Goal: Transaction & Acquisition: Purchase product/service

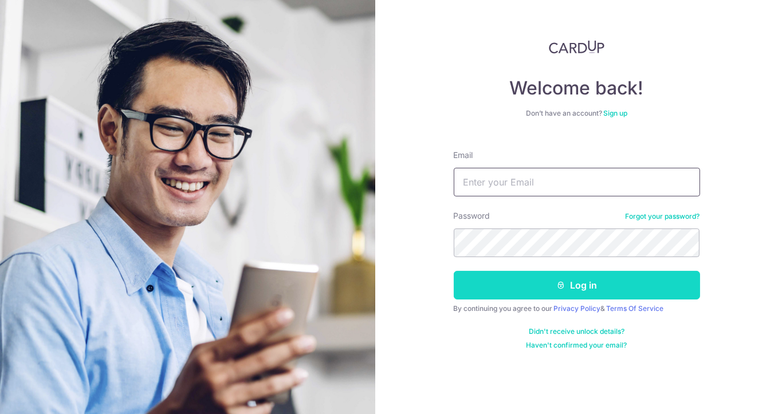
type input "[EMAIL_ADDRESS][DOMAIN_NAME]"
click at [511, 285] on button "Log in" at bounding box center [577, 285] width 246 height 29
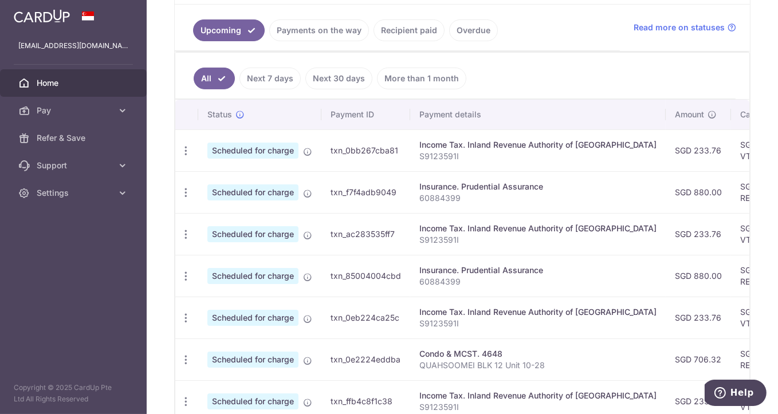
scroll to position [64, 0]
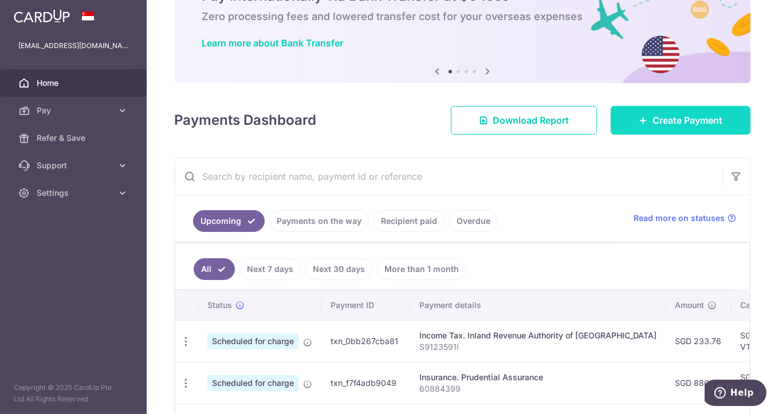
click at [694, 121] on span "Create Payment" at bounding box center [687, 120] width 70 height 14
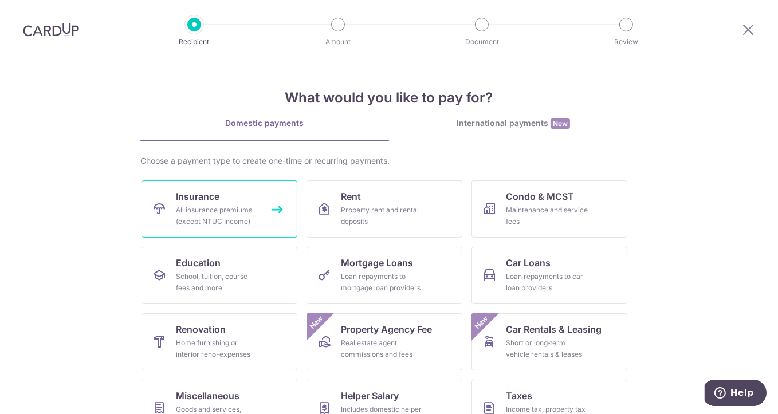
click at [242, 220] on div "All insurance premiums (except NTUC Income)" at bounding box center [217, 215] width 82 height 23
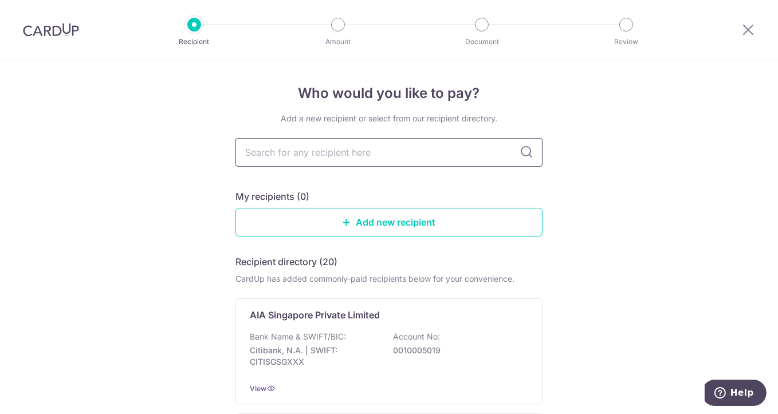
click at [500, 146] on input "text" at bounding box center [388, 152] width 307 height 29
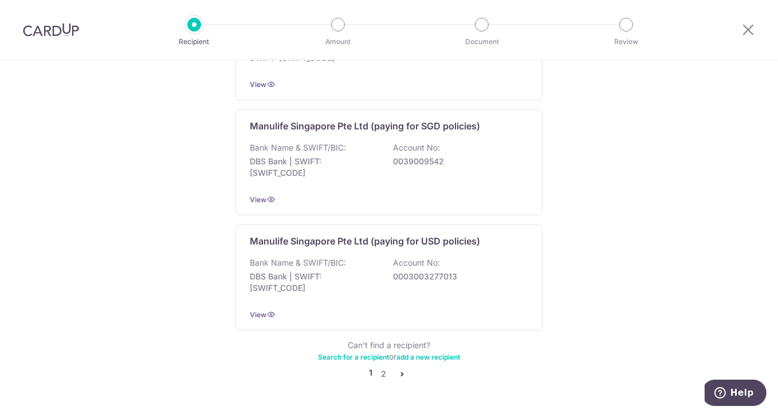
scroll to position [1145, 0]
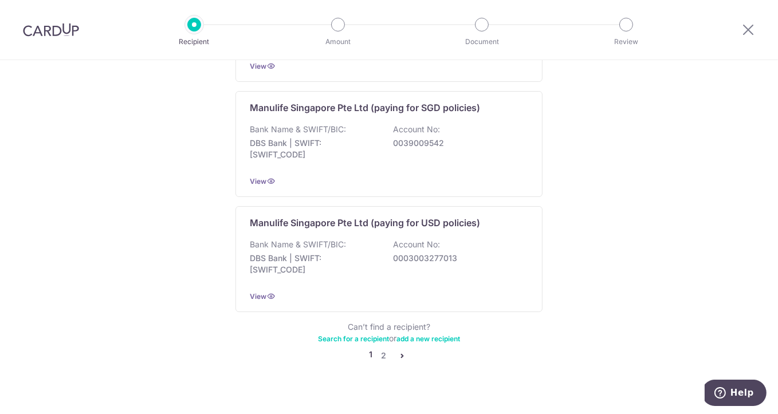
click at [397, 351] on icon "pager" at bounding box center [401, 355] width 9 height 9
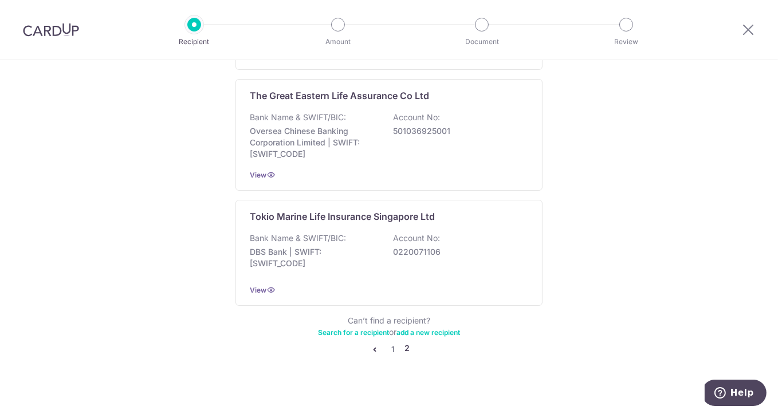
scroll to position [1154, 0]
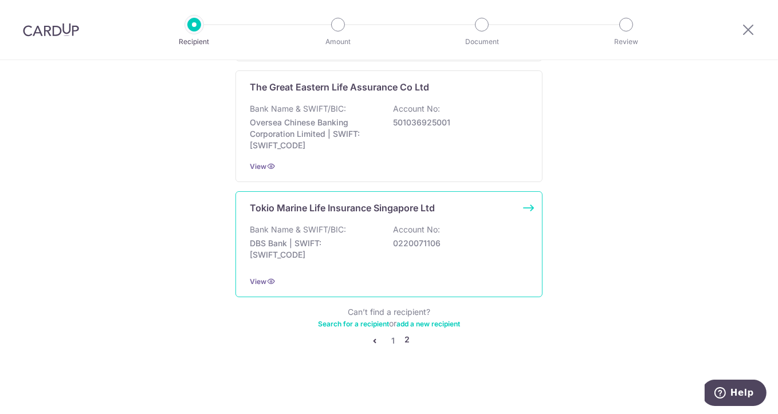
click at [358, 245] on p "DBS Bank | SWIFT: DBSSSGSGXXX" at bounding box center [314, 249] width 128 height 23
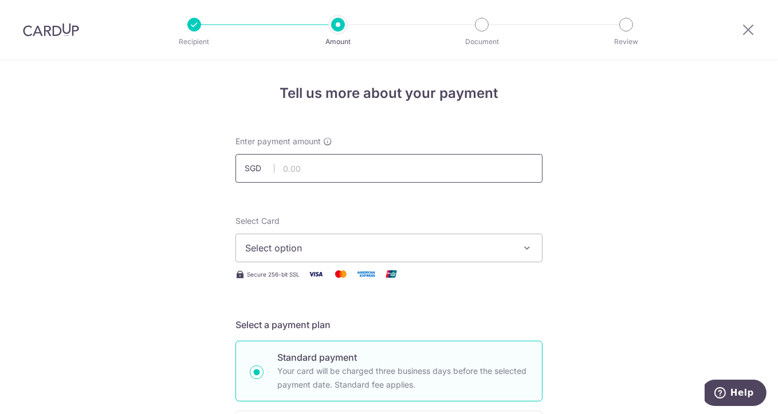
click at [447, 157] on input "text" at bounding box center [388, 168] width 307 height 29
type input "1,043.50"
click at [530, 249] on button "Select option" at bounding box center [388, 248] width 307 height 29
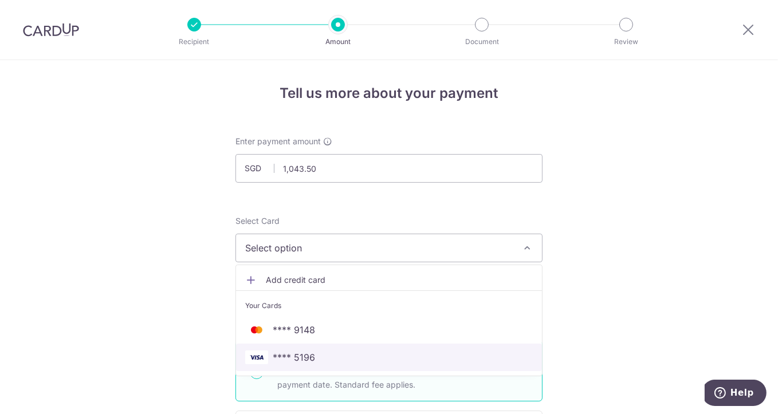
drag, startPoint x: 458, startPoint y: 361, endPoint x: 595, endPoint y: 276, distance: 161.3
click at [458, 361] on span "**** 5196" at bounding box center [388, 357] width 287 height 14
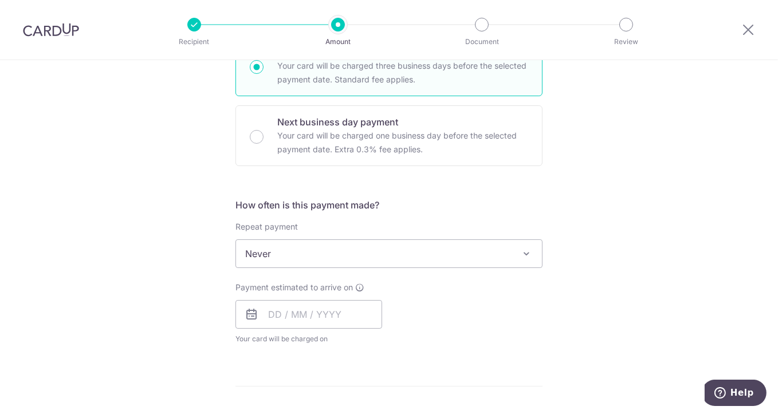
scroll to position [318, 0]
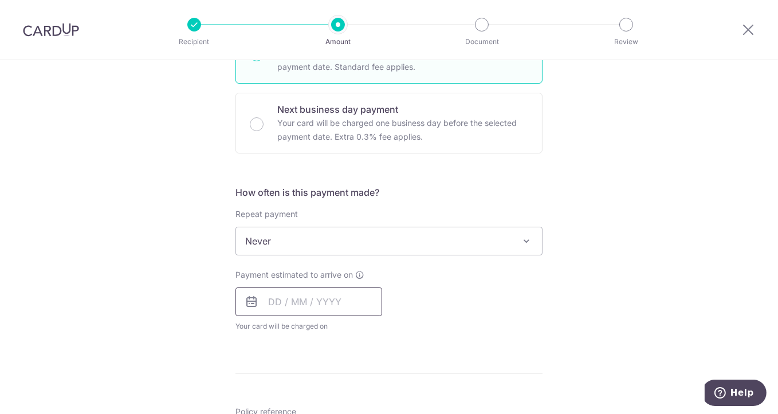
click at [325, 308] on input "text" at bounding box center [308, 301] width 147 height 29
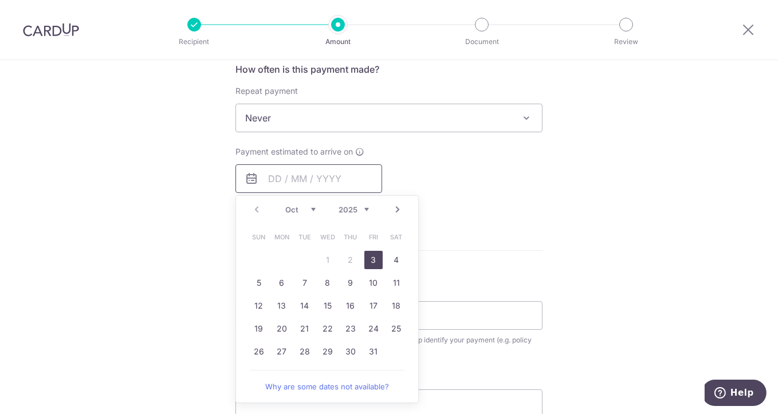
scroll to position [445, 0]
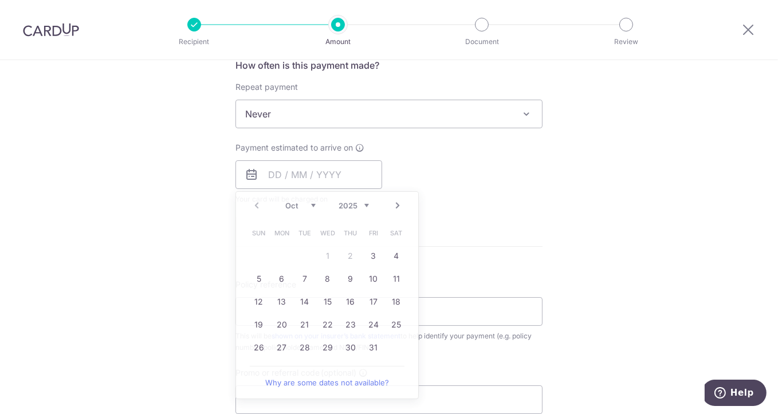
click at [503, 216] on form "Enter payment amount SGD 1,043.50 1043.50 Select Card **** 5196 Add credit card…" at bounding box center [388, 144] width 307 height 907
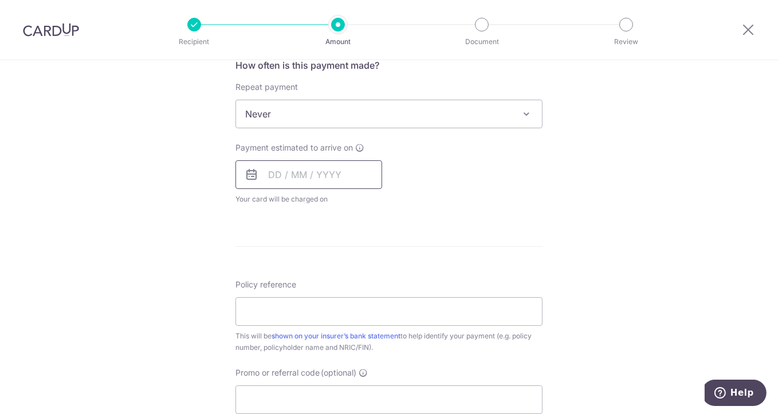
click at [350, 175] on input "text" at bounding box center [308, 174] width 147 height 29
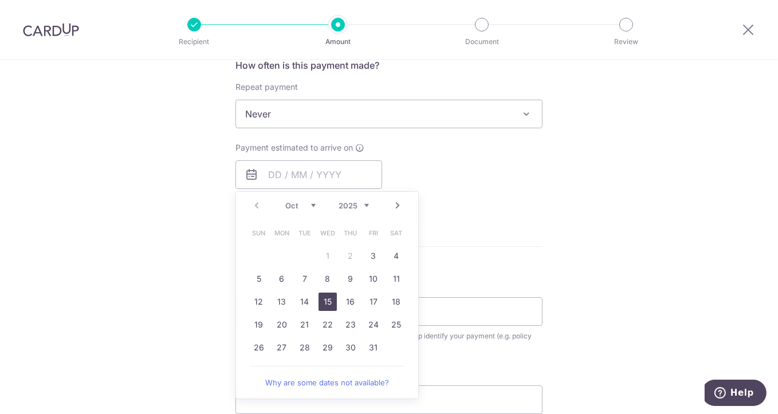
click at [329, 298] on link "15" at bounding box center [327, 302] width 18 height 18
type input "15/10/2025"
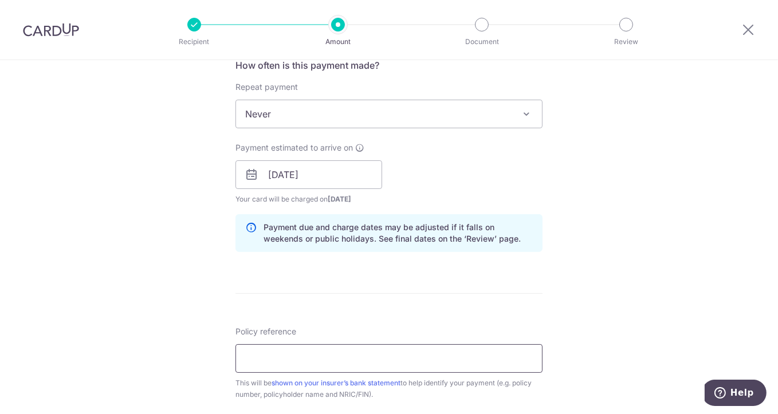
click at [314, 350] on input "Policy reference" at bounding box center [388, 358] width 307 height 29
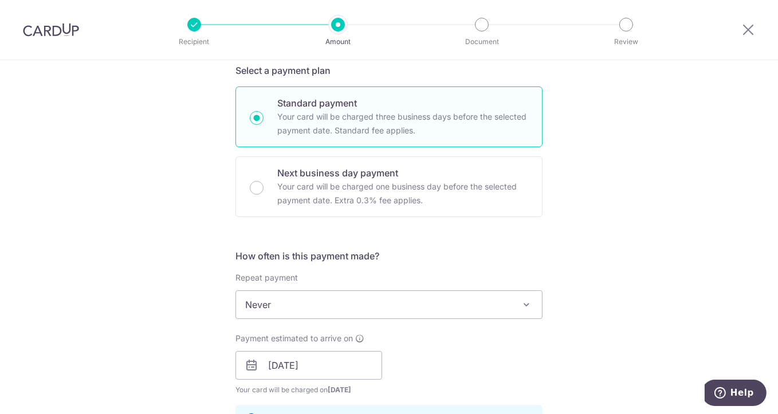
scroll to position [64, 0]
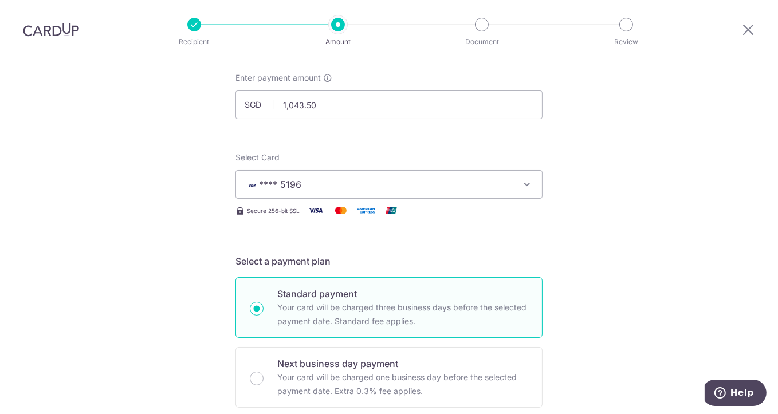
type input "00024166"
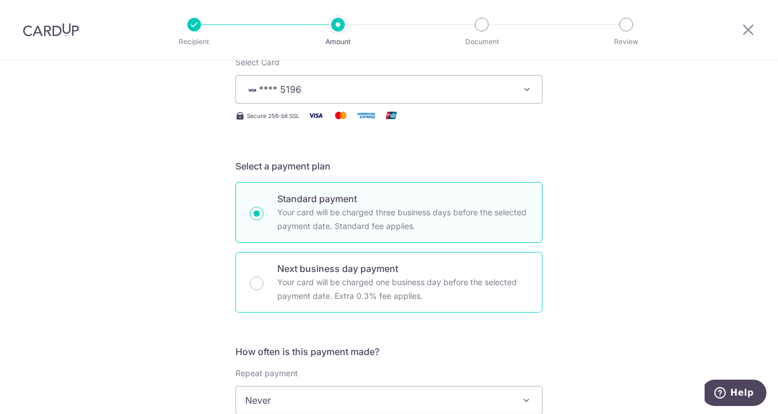
scroll to position [254, 0]
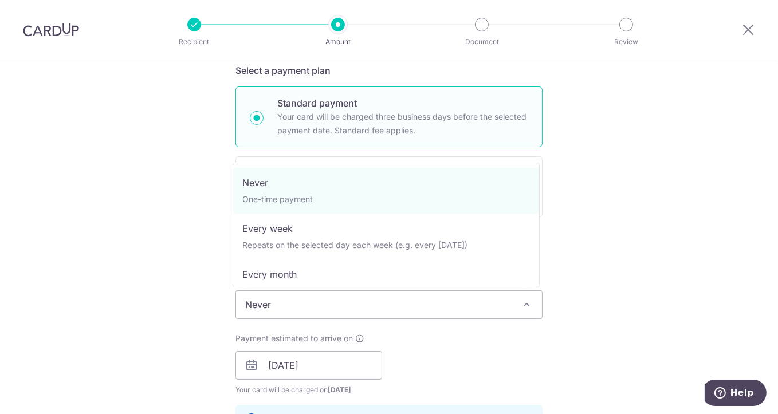
click at [520, 309] on span at bounding box center [526, 305] width 14 height 14
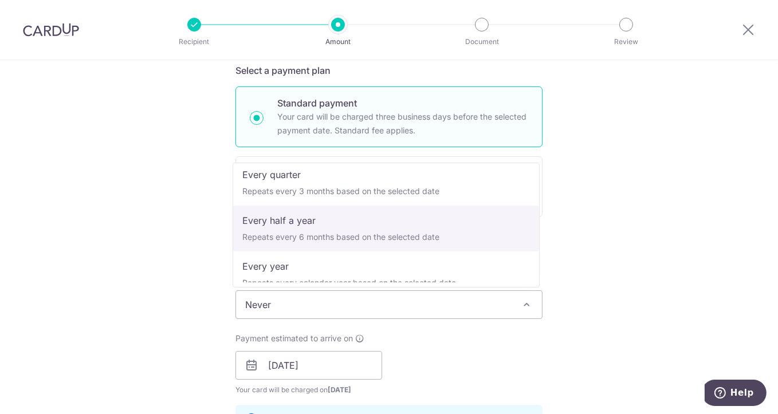
scroll to position [160, 0]
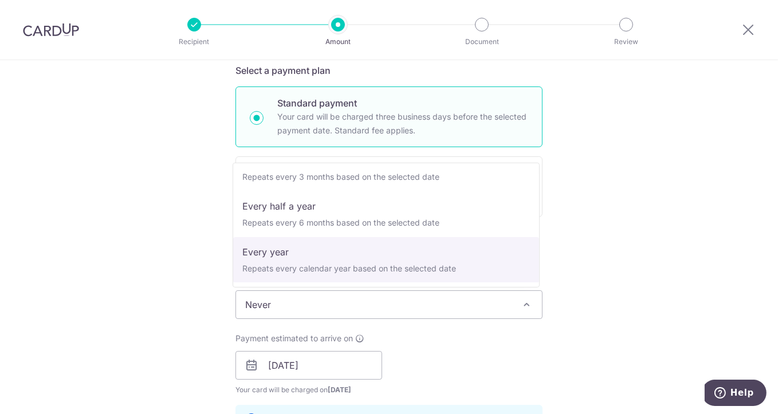
select select "6"
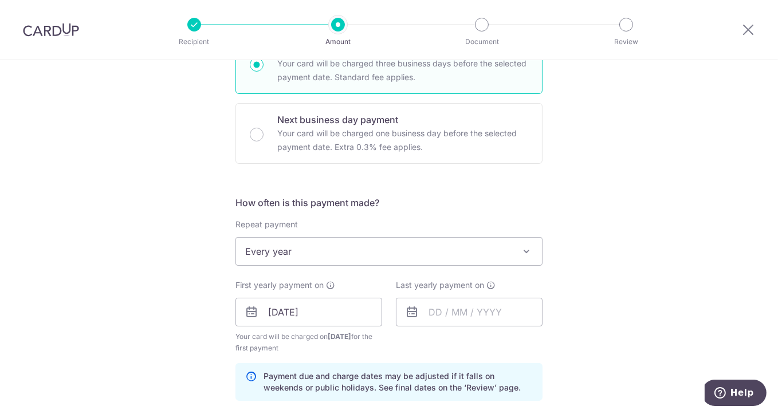
scroll to position [318, 0]
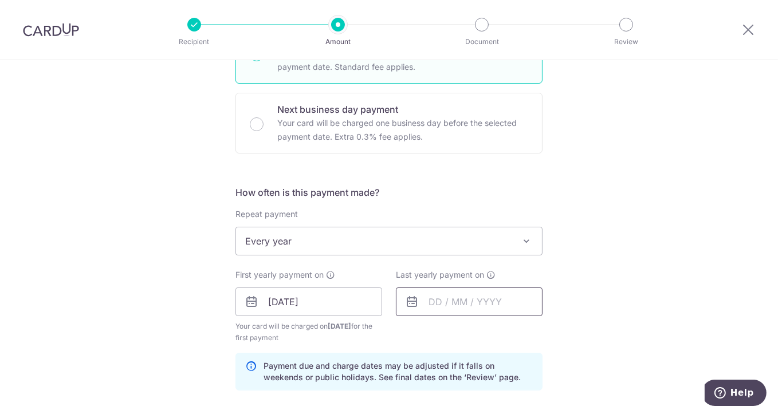
click at [482, 299] on input "text" at bounding box center [469, 301] width 147 height 29
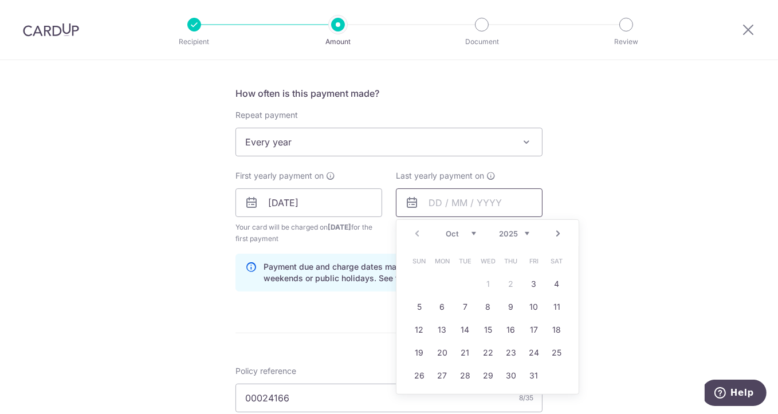
scroll to position [445, 0]
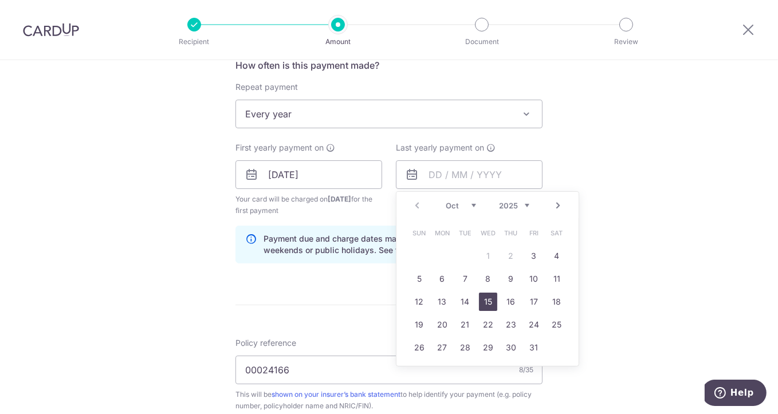
click at [479, 304] on link "15" at bounding box center [488, 302] width 18 height 18
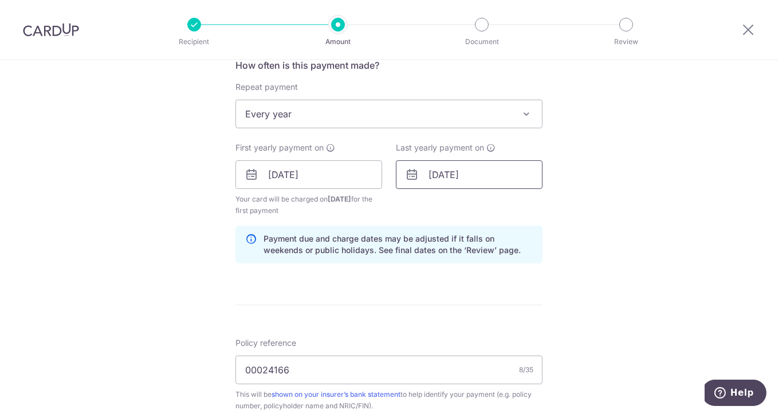
click at [510, 183] on input "15/10/2025" at bounding box center [469, 174] width 147 height 29
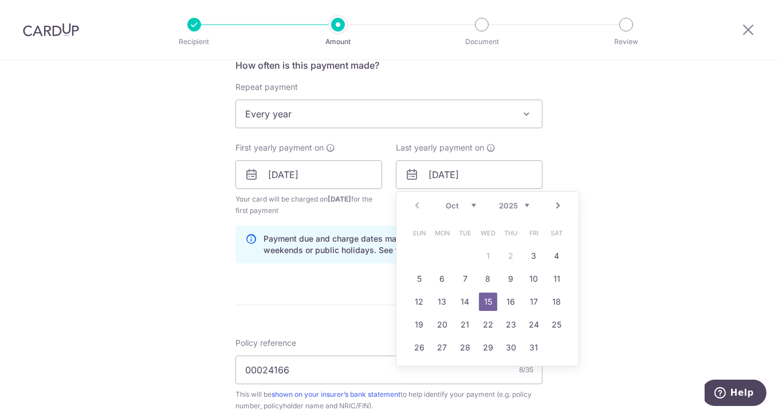
click at [521, 204] on select "2025 2026 2027 2028 2029 2030 2031 2032 2033 2034 2035" at bounding box center [514, 205] width 30 height 9
click at [510, 295] on link "15" at bounding box center [511, 302] width 18 height 18
type input "15/10/2026"
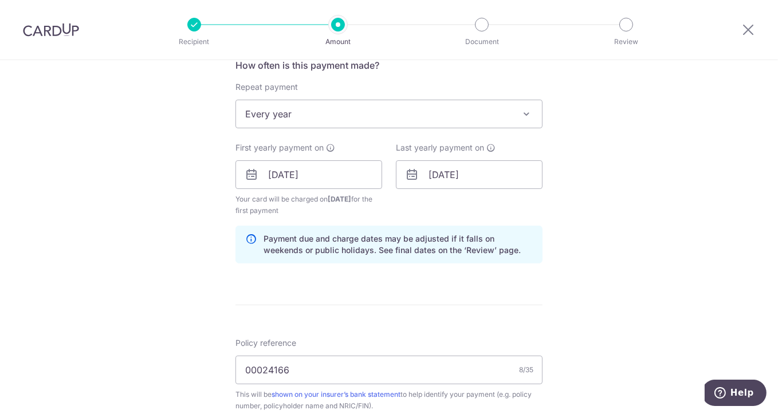
click at [622, 194] on div "Tell us more about your payment Enter payment amount SGD 1,043.50 1043.50 Selec…" at bounding box center [389, 162] width 778 height 1094
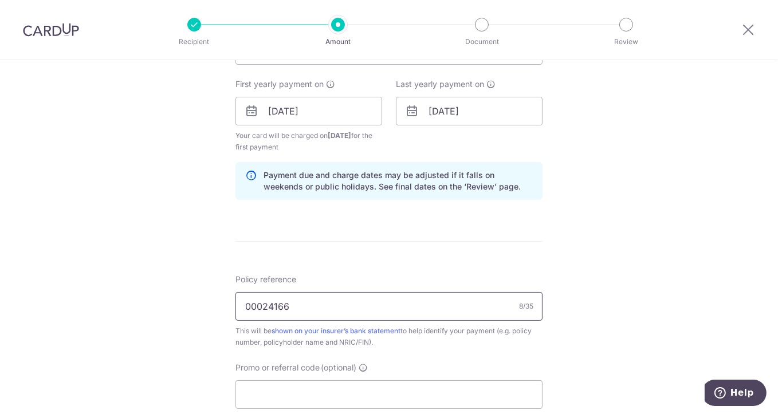
scroll to position [573, 0]
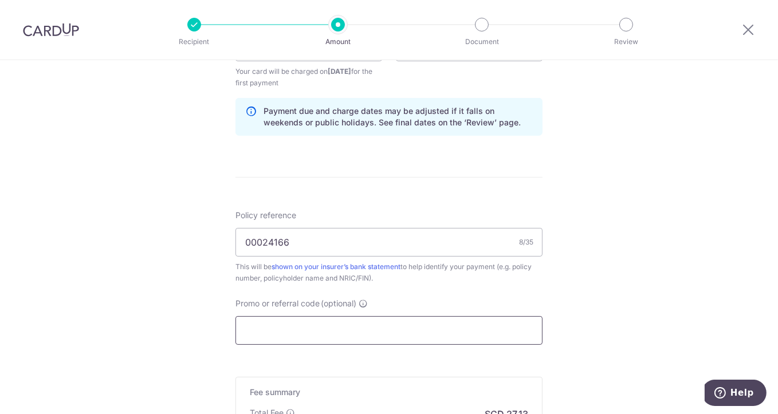
click at [409, 327] on input "Promo or referral code (optional)" at bounding box center [388, 330] width 307 height 29
paste input "REC185"
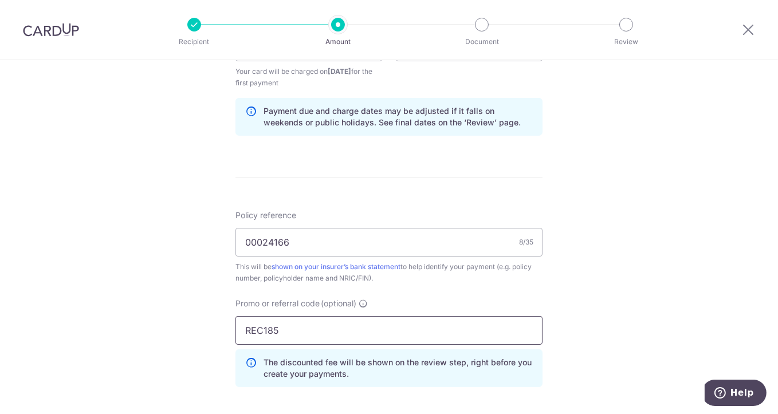
scroll to position [763, 0]
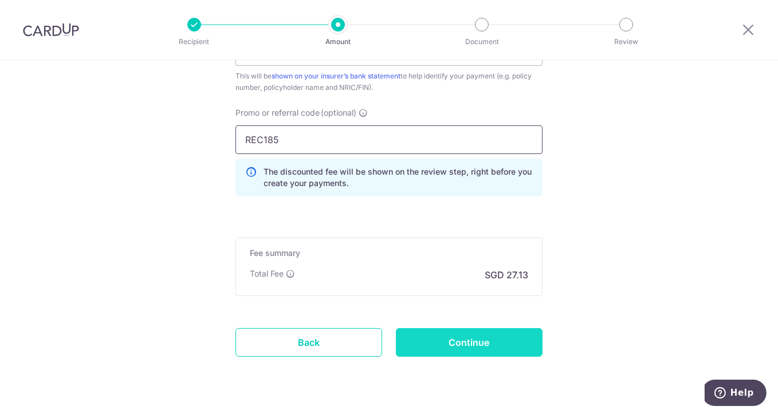
type input "REC185"
click at [458, 344] on input "Continue" at bounding box center [469, 342] width 147 height 29
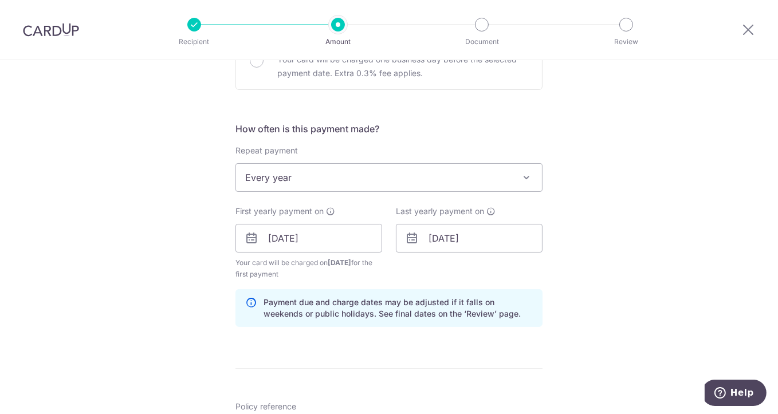
scroll to position [191, 0]
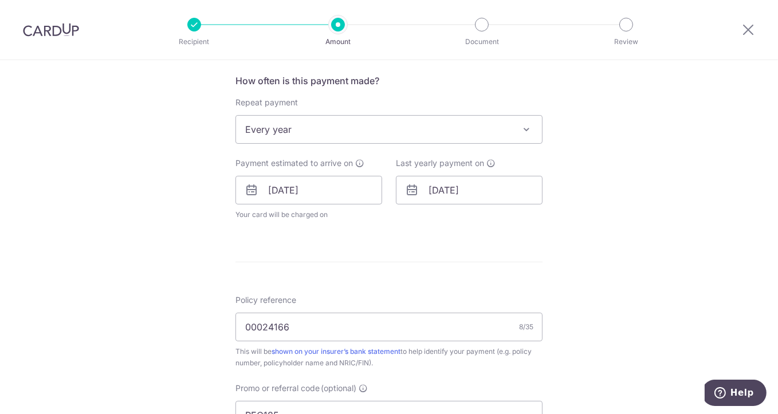
scroll to position [381, 0]
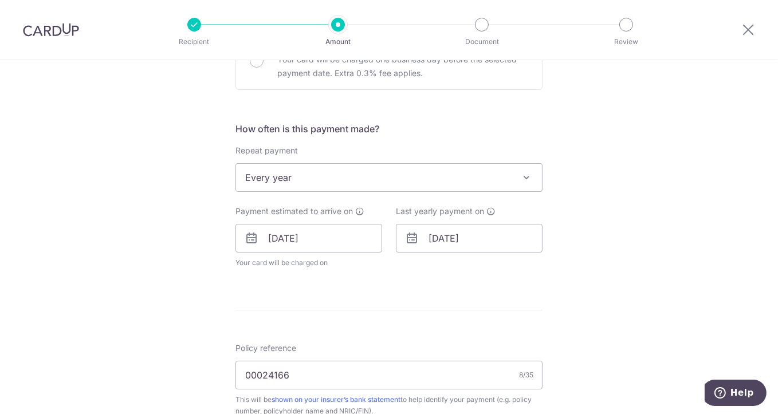
click at [477, 171] on span "Every year" at bounding box center [389, 177] width 306 height 27
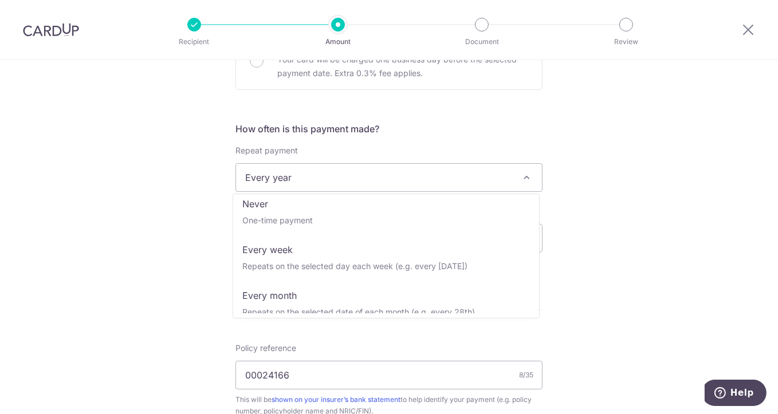
scroll to position [0, 0]
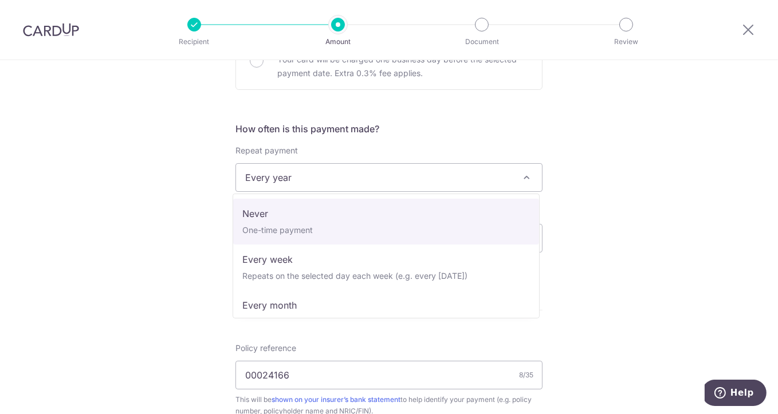
select select "1"
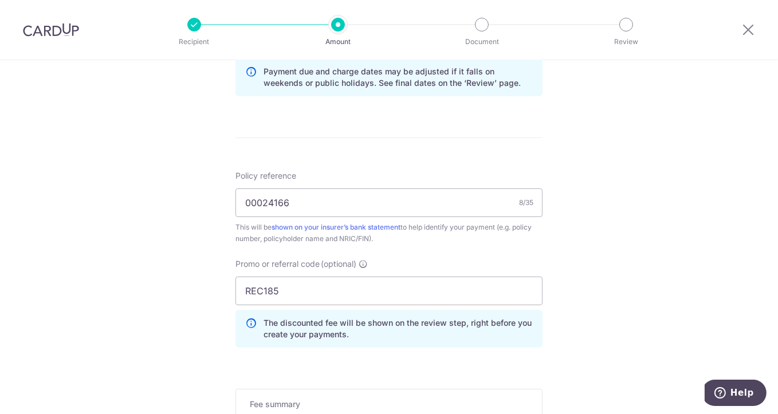
scroll to position [636, 0]
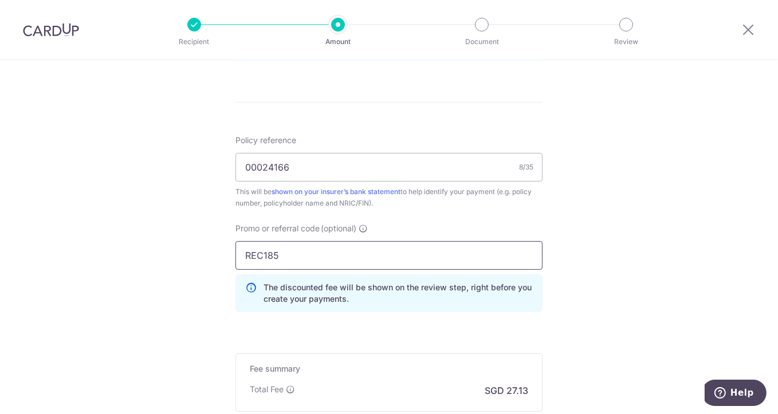
drag, startPoint x: 350, startPoint y: 249, endPoint x: 184, endPoint y: 260, distance: 166.4
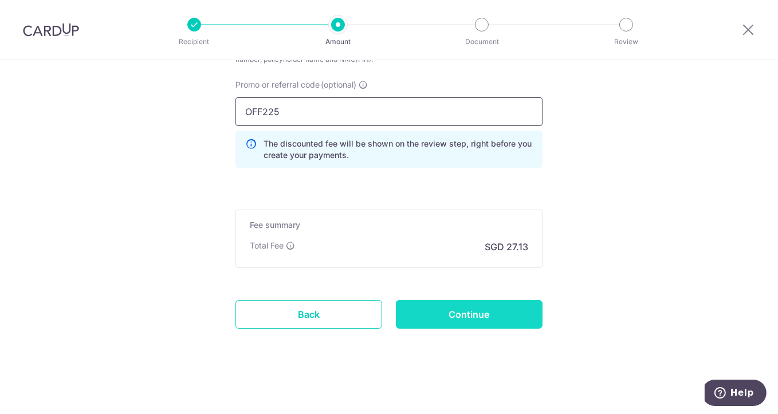
type input "OFF225"
drag, startPoint x: 455, startPoint y: 318, endPoint x: 519, endPoint y: 307, distance: 64.5
click at [455, 317] on input "Continue" at bounding box center [469, 314] width 147 height 29
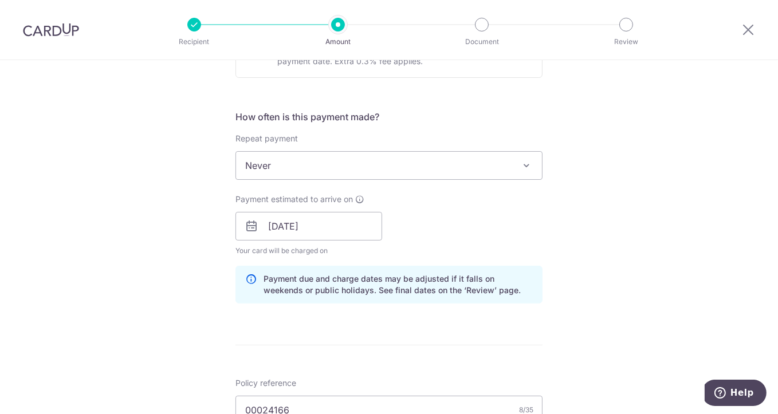
scroll to position [318, 0]
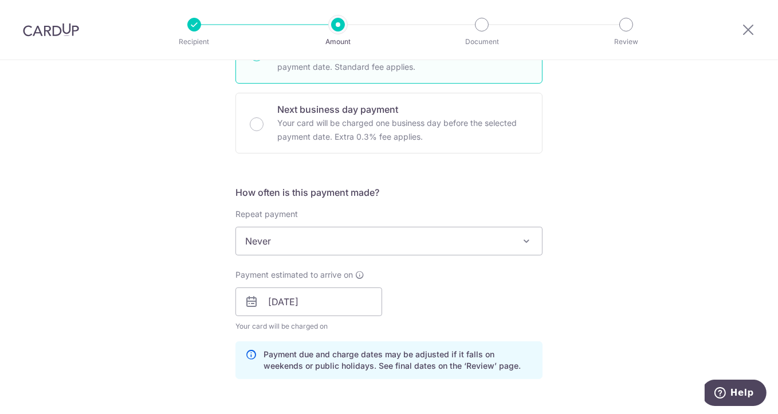
click at [415, 243] on span "Never" at bounding box center [389, 240] width 306 height 27
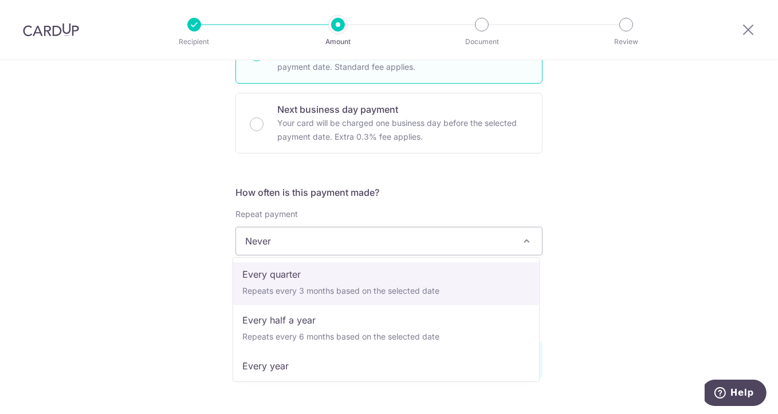
scroll to position [160, 0]
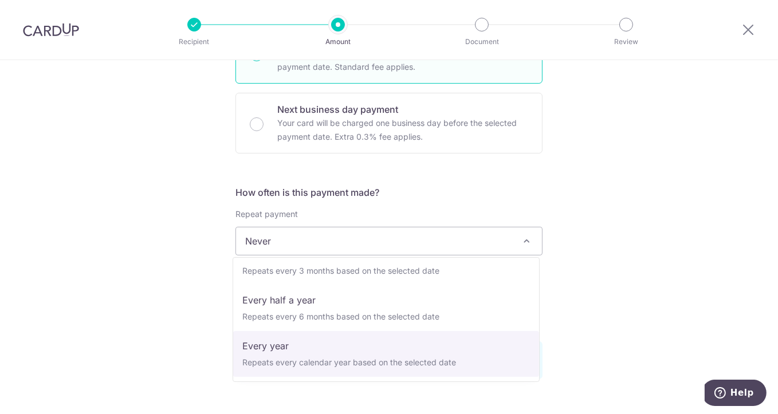
select select "6"
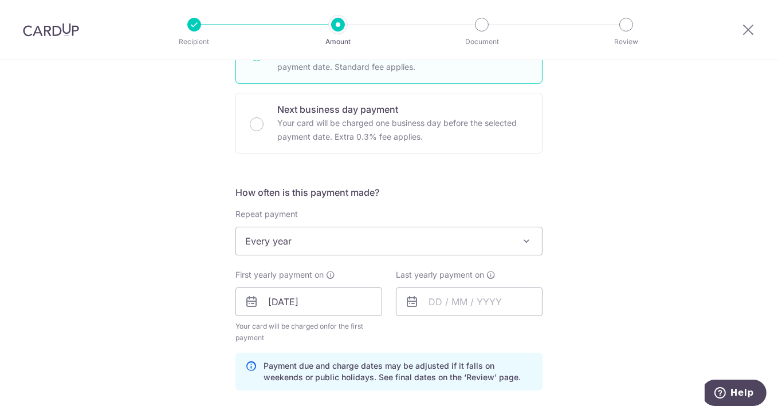
scroll to position [445, 0]
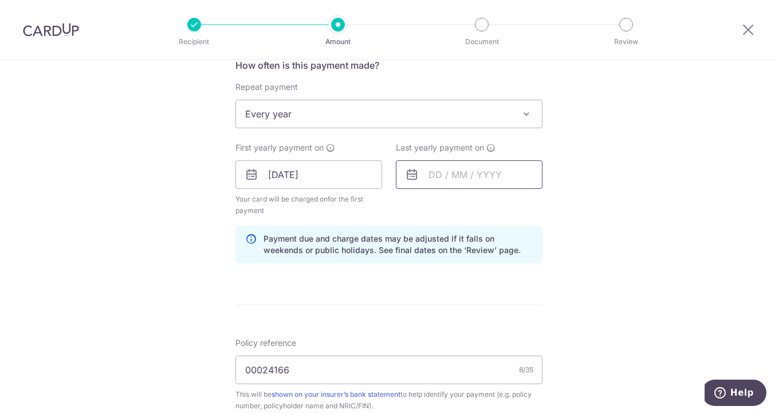
click at [440, 183] on input "text" at bounding box center [469, 174] width 147 height 29
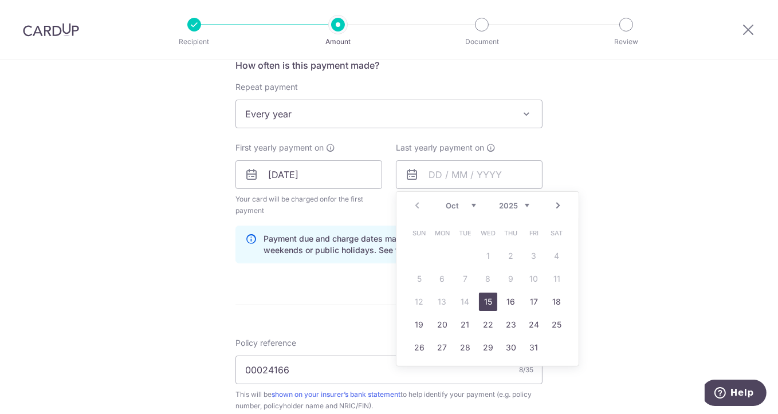
click at [518, 204] on select "2025 2026 2027 2028 2029 2030 2031 2032 2033 2034 2035" at bounding box center [514, 205] width 30 height 9
click at [502, 299] on link "15" at bounding box center [511, 302] width 18 height 18
type input "15/10/2026"
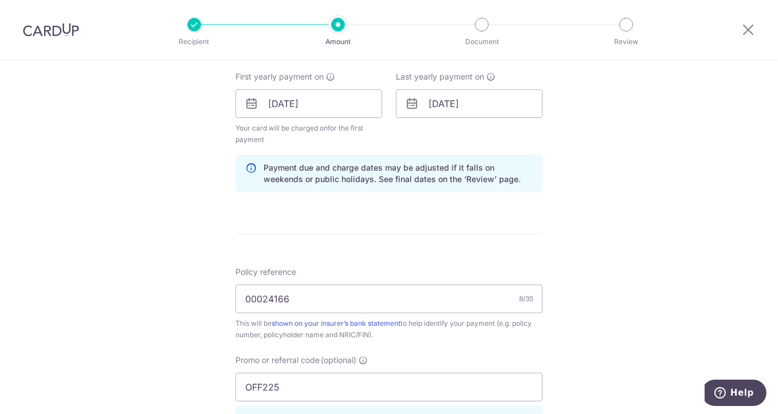
scroll to position [636, 0]
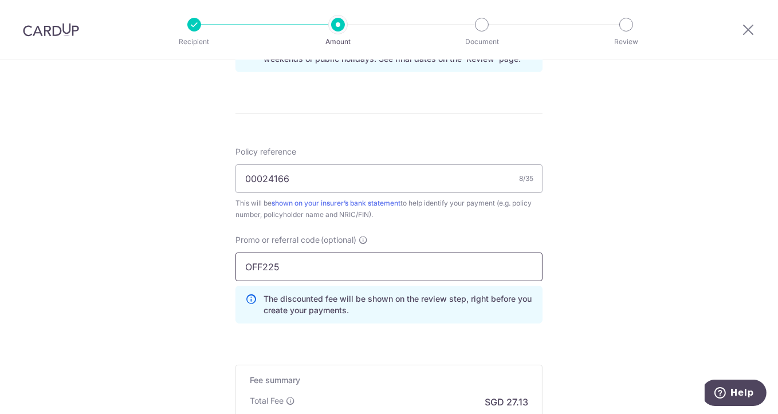
drag, startPoint x: 314, startPoint y: 270, endPoint x: 219, endPoint y: 264, distance: 95.3
paste input "REC18"
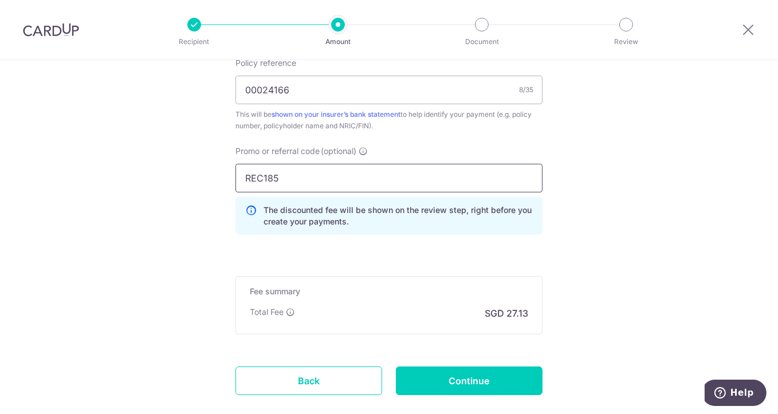
scroll to position [791, 0]
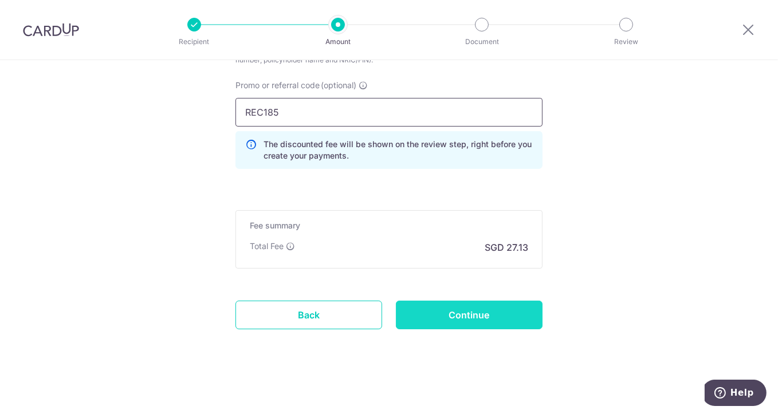
type input "REC185"
click at [482, 304] on input "Continue" at bounding box center [469, 315] width 147 height 29
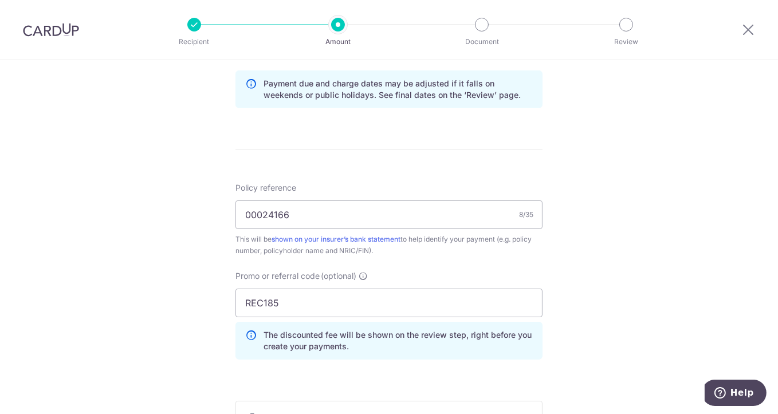
scroll to position [537, 0]
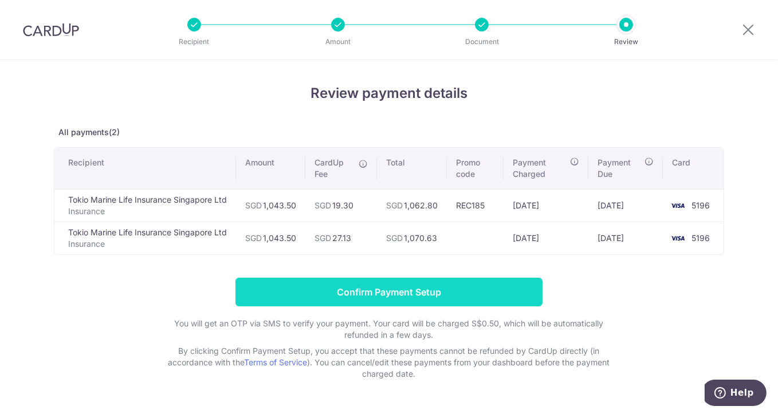
click at [450, 287] on input "Confirm Payment Setup" at bounding box center [388, 292] width 307 height 29
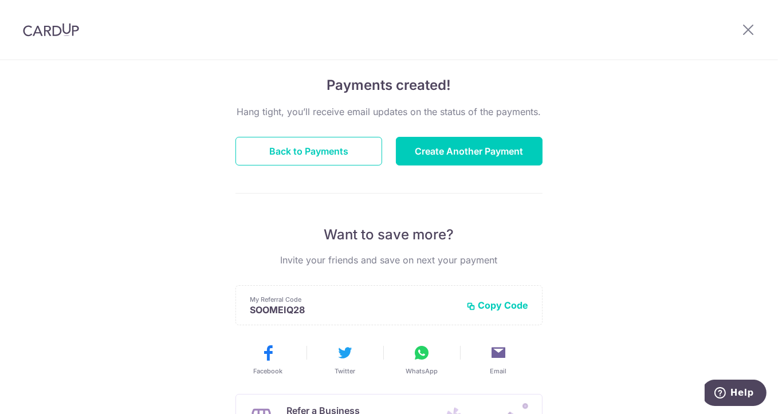
scroll to position [66, 0]
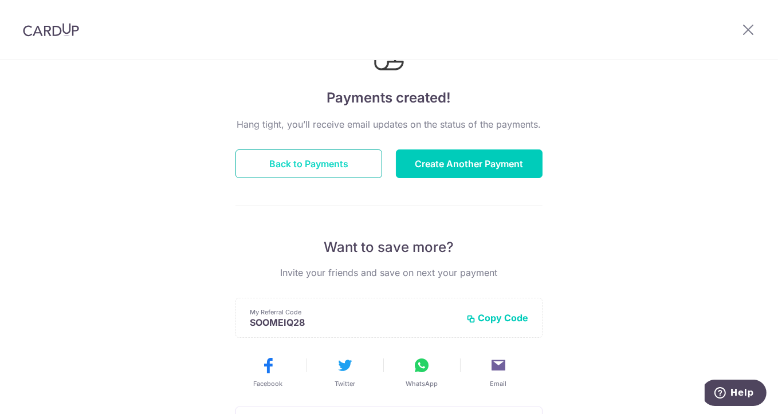
click at [329, 168] on button "Back to Payments" at bounding box center [308, 163] width 147 height 29
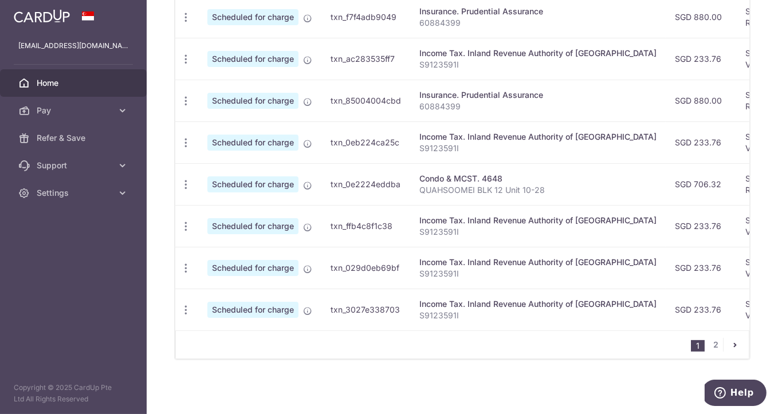
scroll to position [95, 0]
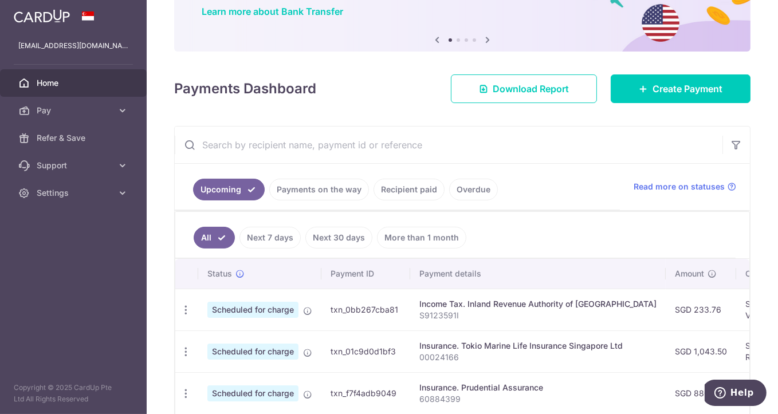
click at [394, 187] on link "Recipient paid" at bounding box center [408, 190] width 71 height 22
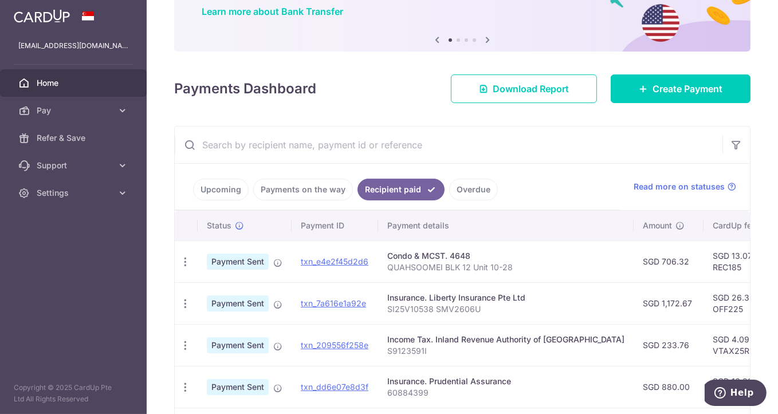
click at [228, 194] on link "Upcoming" at bounding box center [221, 190] width 56 height 22
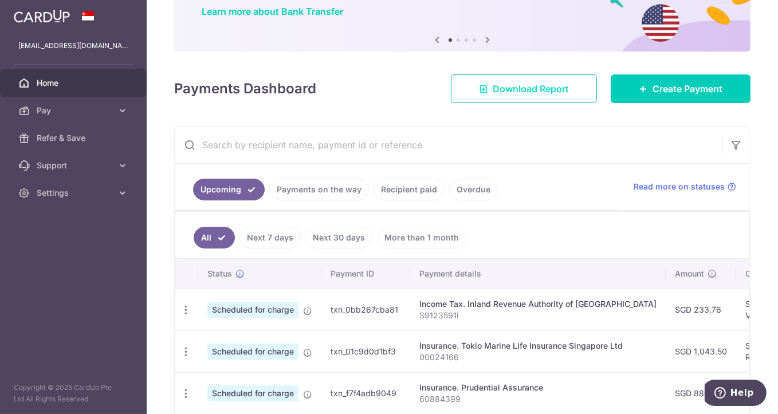
click at [527, 82] on span "Download Report" at bounding box center [530, 89] width 76 height 14
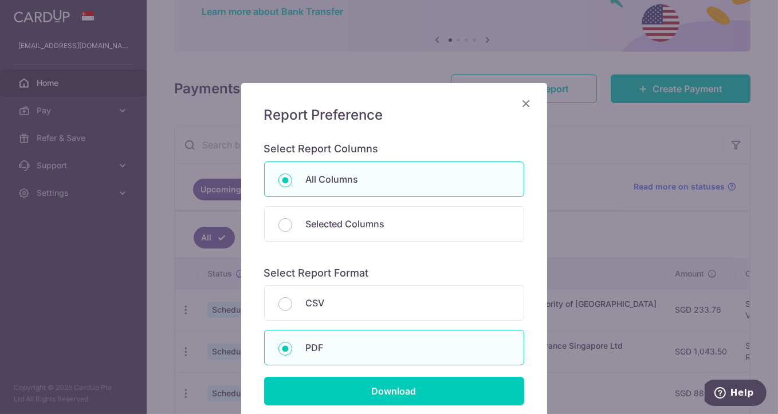
click at [519, 103] on icon "Close" at bounding box center [526, 103] width 14 height 14
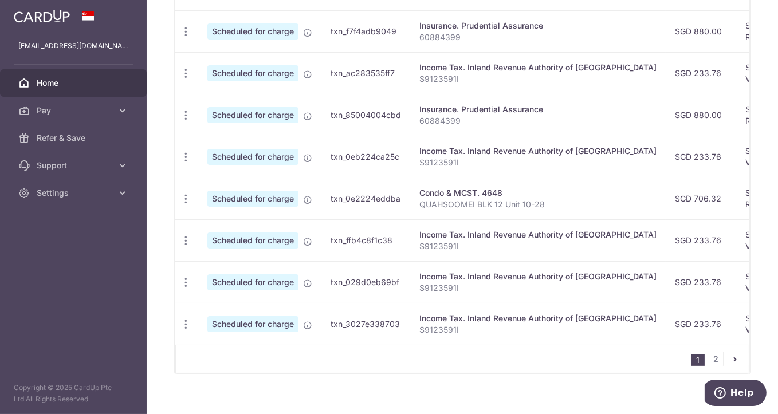
scroll to position [476, 0]
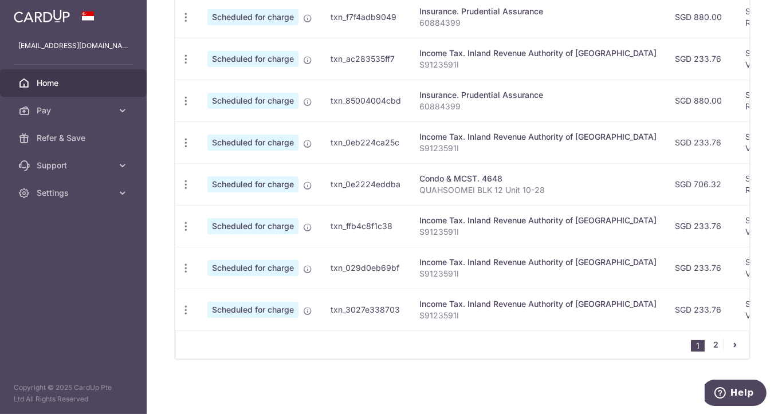
click at [710, 345] on link "2" at bounding box center [716, 345] width 14 height 14
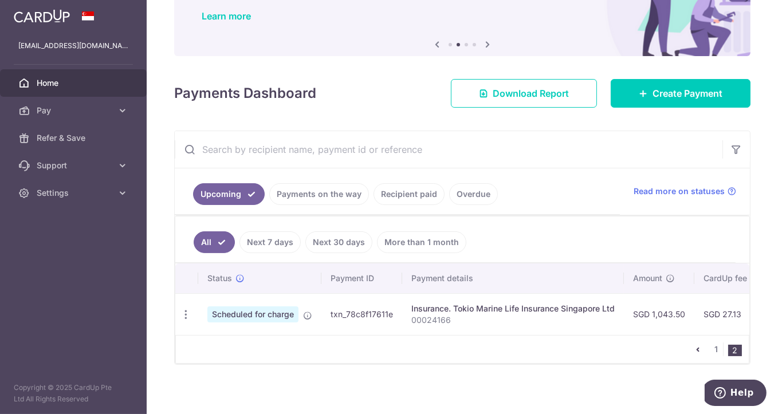
scroll to position [101, 0]
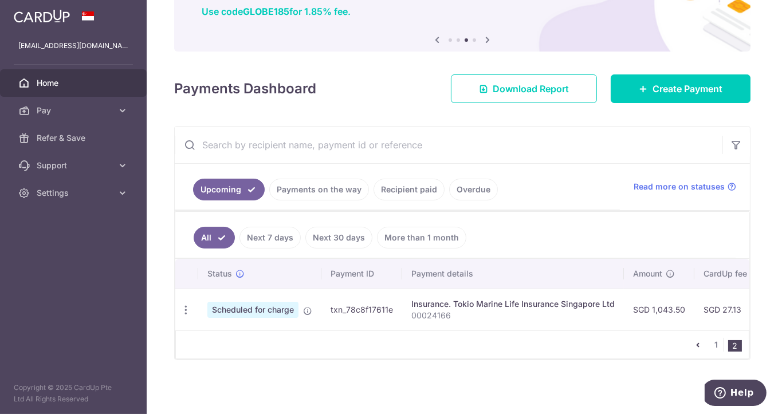
click at [400, 232] on link "More than 1 month" at bounding box center [421, 238] width 89 height 22
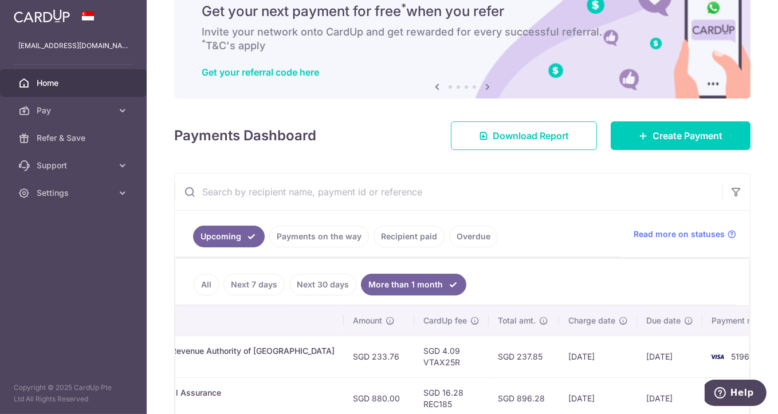
scroll to position [0, 0]
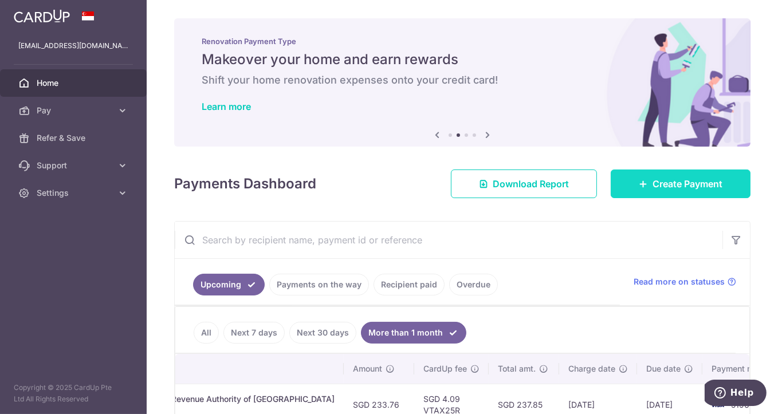
click at [652, 183] on span "Create Payment" at bounding box center [687, 184] width 70 height 14
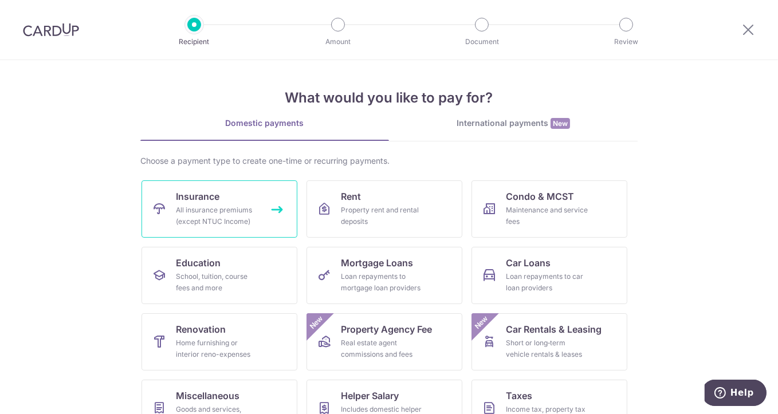
click at [232, 198] on link "Insurance All insurance premiums (except NTUC Income)" at bounding box center [219, 208] width 156 height 57
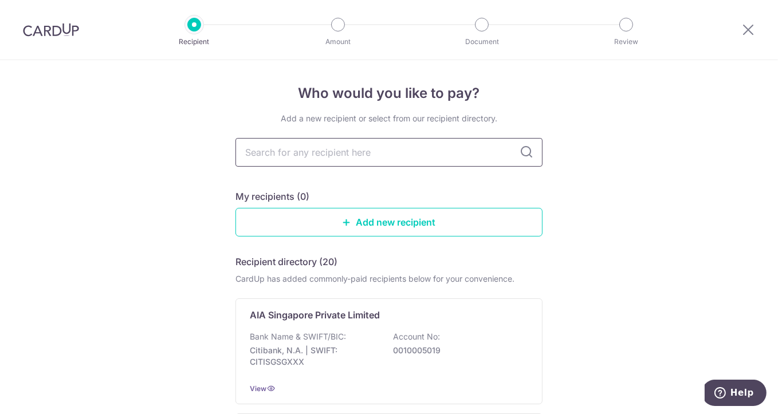
click at [363, 159] on input "text" at bounding box center [388, 152] width 307 height 29
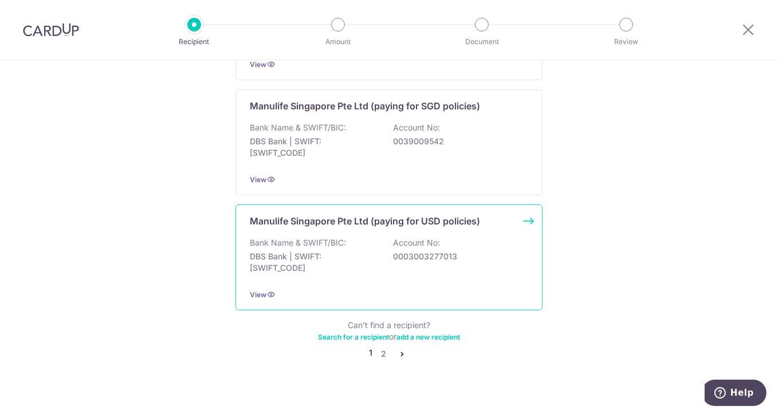
scroll to position [1149, 0]
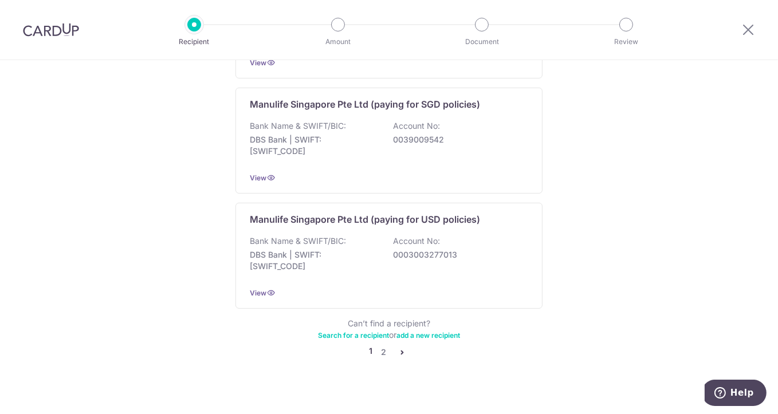
click at [397, 348] on icon "pager" at bounding box center [401, 352] width 9 height 9
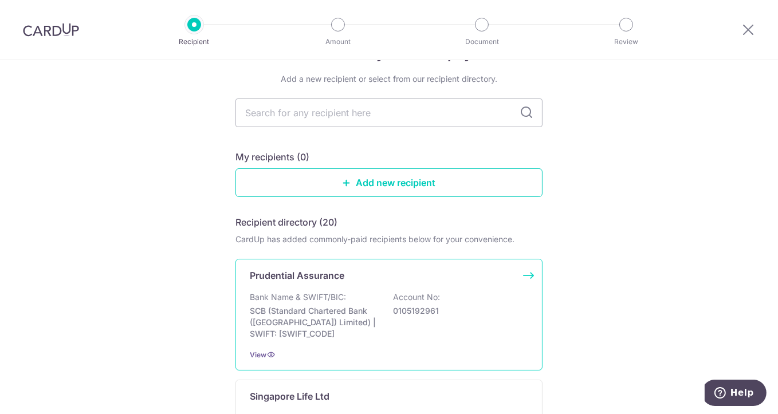
scroll to position [0, 0]
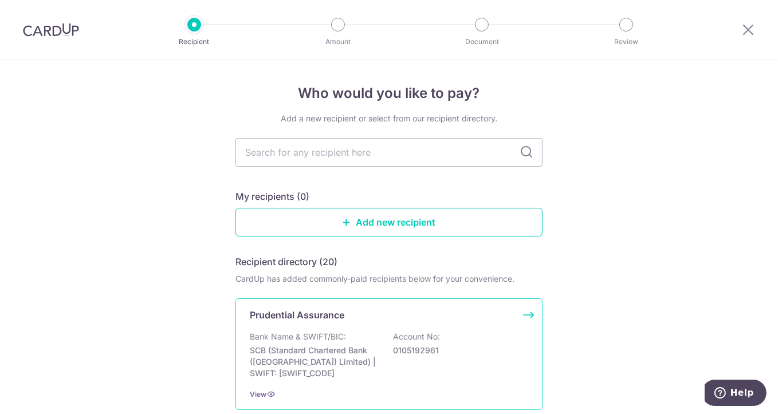
click at [405, 328] on div "Prudential Assurance Bank Name & SWIFT/BIC: SCB (Standard Chartered Bank (Singa…" at bounding box center [388, 354] width 307 height 112
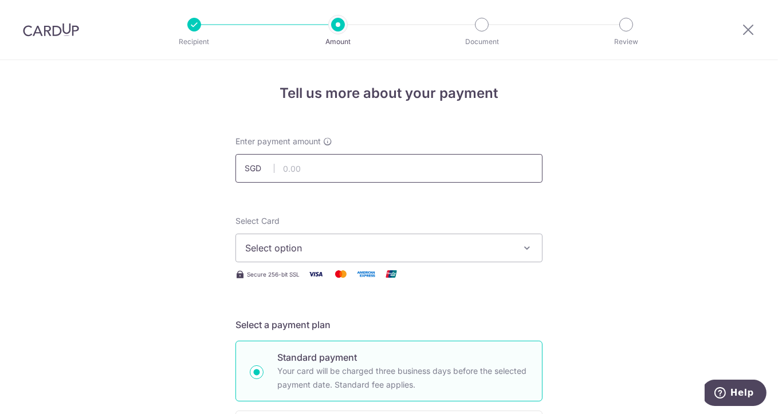
paste input "12241.07"
click at [510, 256] on button "Select option" at bounding box center [388, 248] width 307 height 29
type input "12,241.07"
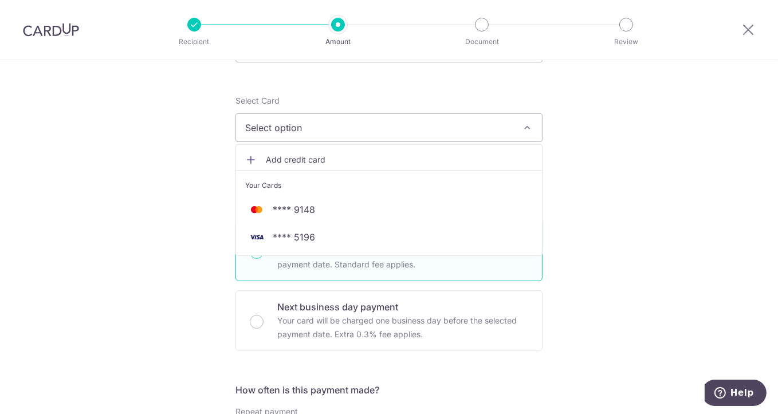
scroll to position [127, 0]
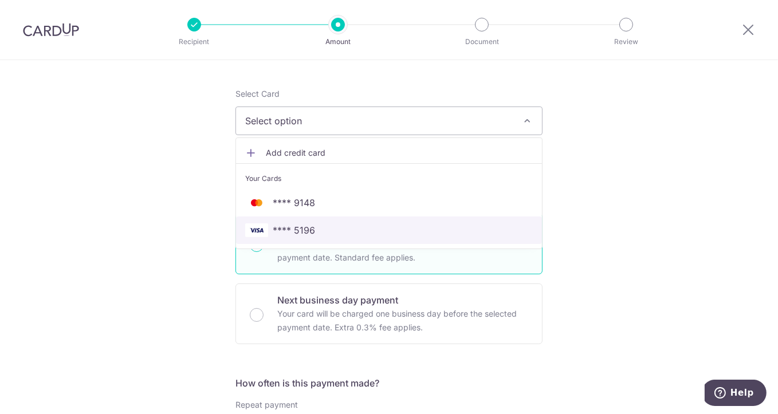
click at [388, 228] on span "**** 5196" at bounding box center [388, 230] width 287 height 14
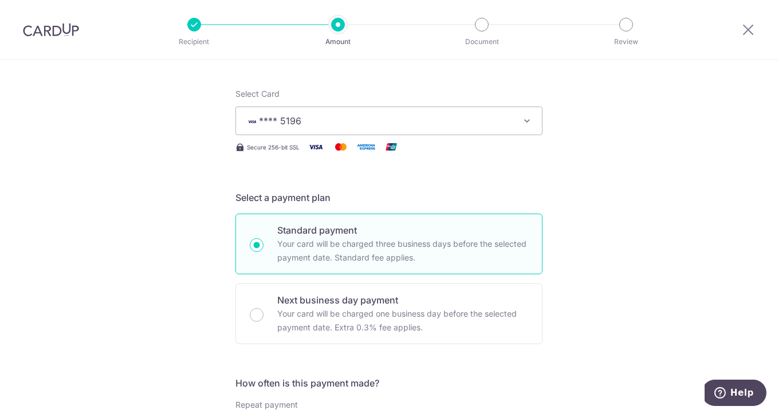
scroll to position [254, 0]
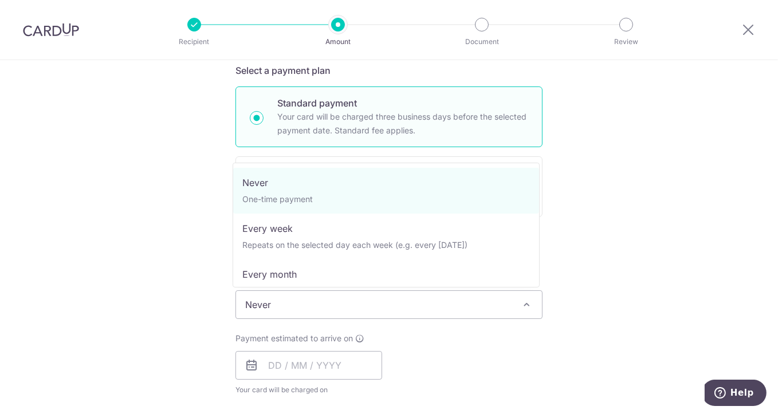
click at [530, 304] on span "Never" at bounding box center [388, 304] width 307 height 29
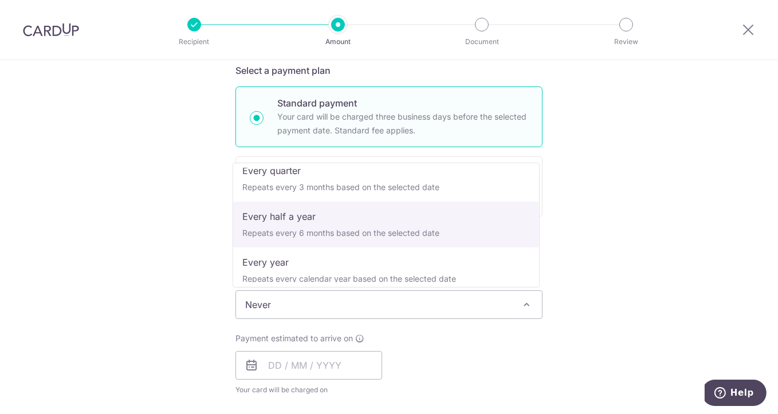
scroll to position [160, 0]
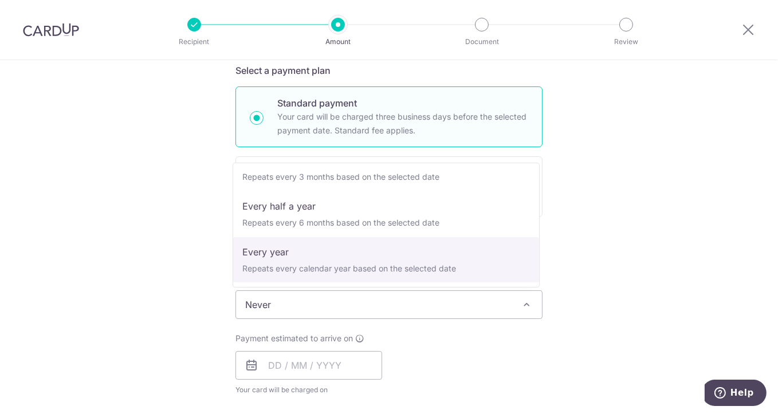
select select "6"
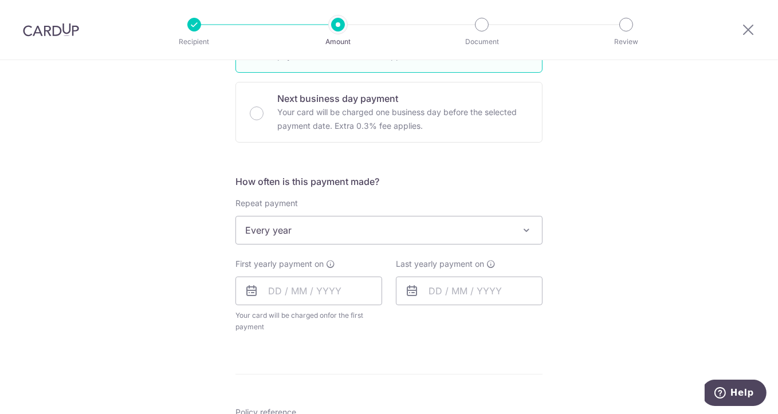
scroll to position [381, 0]
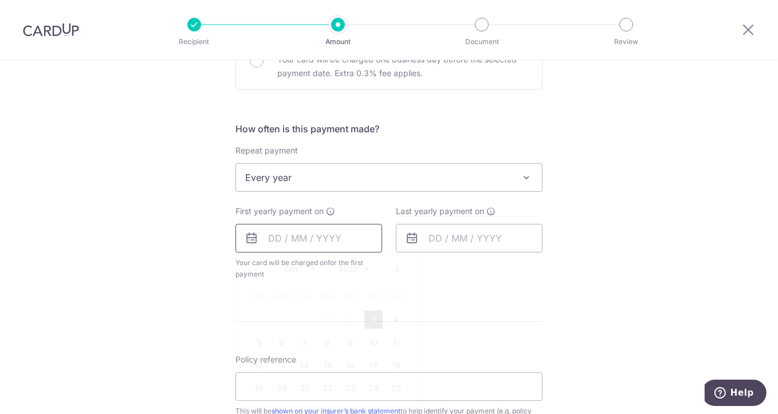
click at [324, 233] on input "text" at bounding box center [308, 238] width 147 height 29
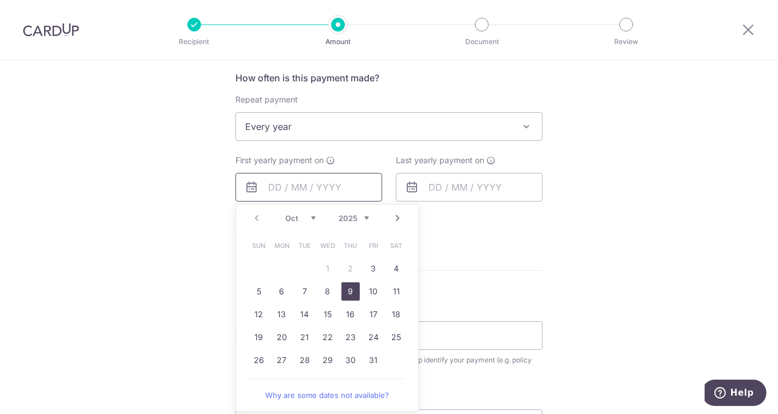
scroll to position [445, 0]
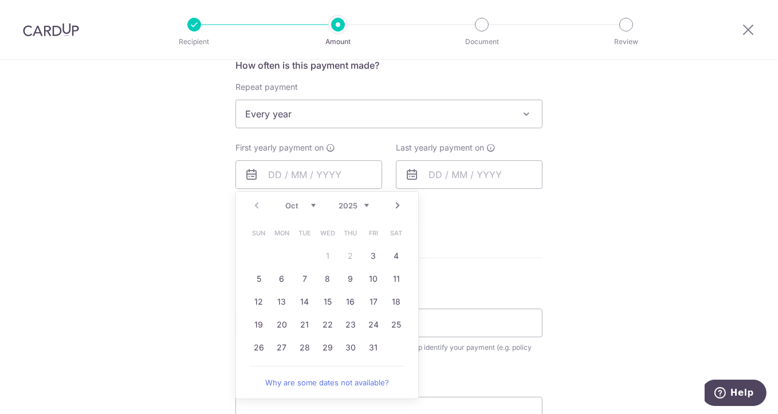
click at [304, 204] on select "Oct Nov Dec" at bounding box center [300, 205] width 30 height 9
click at [299, 344] on link "30" at bounding box center [304, 347] width 18 height 18
type input "[DATE]"
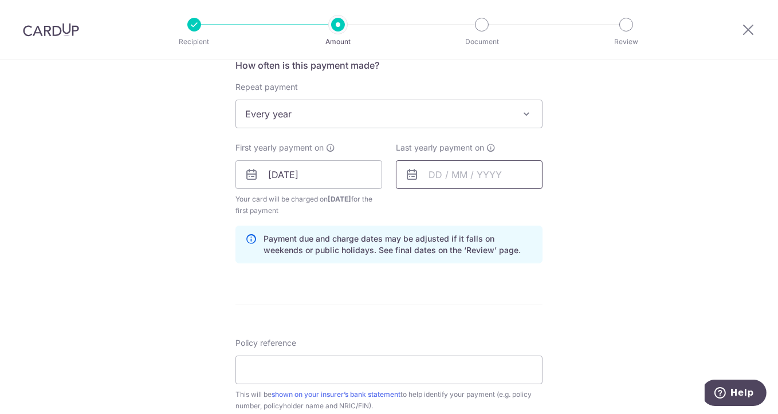
click at [501, 170] on input "text" at bounding box center [469, 174] width 147 height 29
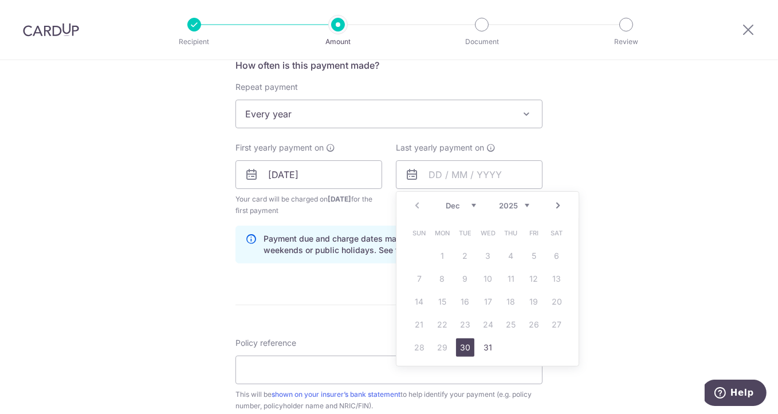
click at [519, 203] on select "2025 2026 2027 2028 2029 2030 2031 2032 2033 2034 2035" at bounding box center [514, 205] width 30 height 9
click at [484, 346] on link "30" at bounding box center [488, 347] width 18 height 18
type input "[DATE]"
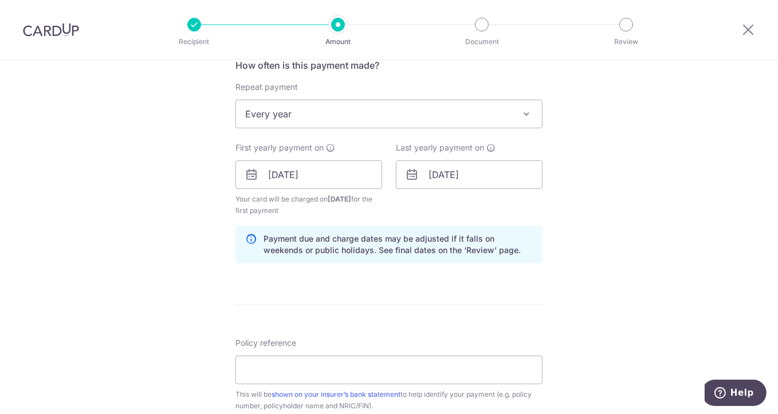
click at [615, 252] on div "Tell us more about your payment Enter payment amount SGD 12,241.07 12241.07 Sel…" at bounding box center [389, 162] width 778 height 1094
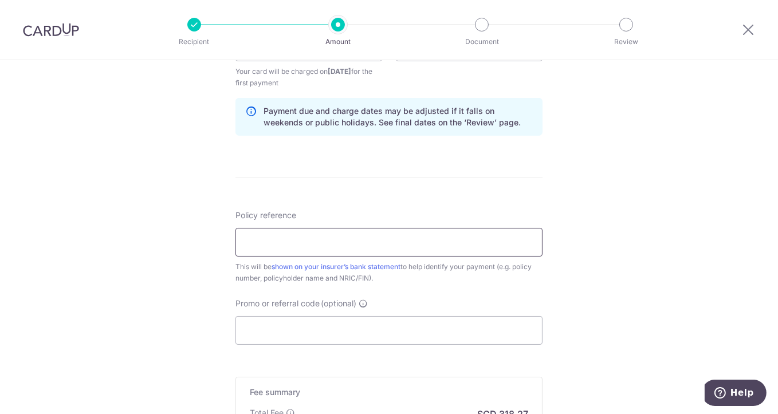
click at [455, 235] on input "Policy reference" at bounding box center [388, 242] width 307 height 29
paste input "86324394"
type input "86324394"
click at [380, 325] on input "Promo or referral code (optional)" at bounding box center [388, 330] width 307 height 29
click at [345, 325] on input "Promo or referral code (optional)" at bounding box center [388, 330] width 307 height 29
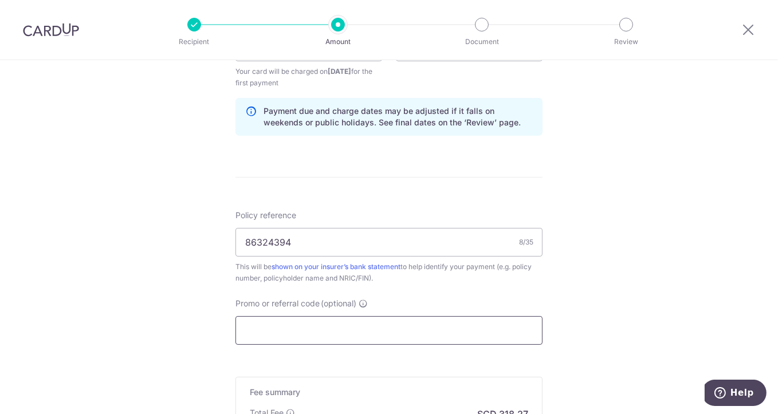
paste input "REC185"
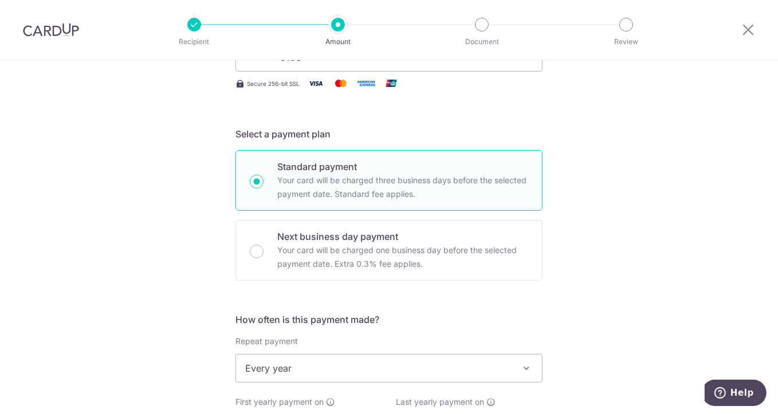
scroll to position [0, 0]
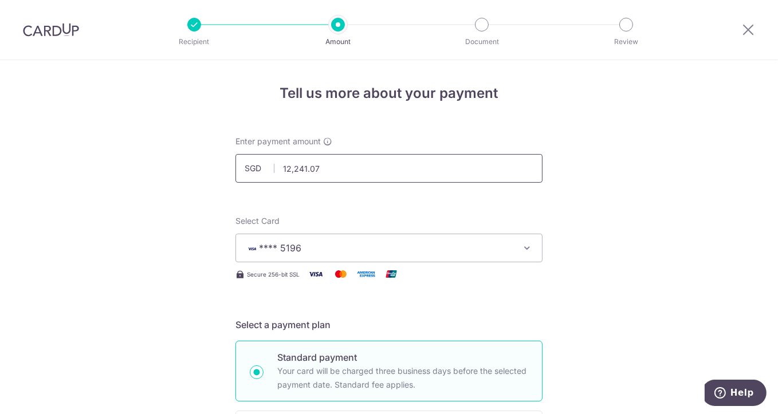
type input "REC185"
drag, startPoint x: 334, startPoint y: 171, endPoint x: 276, endPoint y: 171, distance: 57.8
click at [276, 171] on input "12,241.07" at bounding box center [388, 168] width 307 height 29
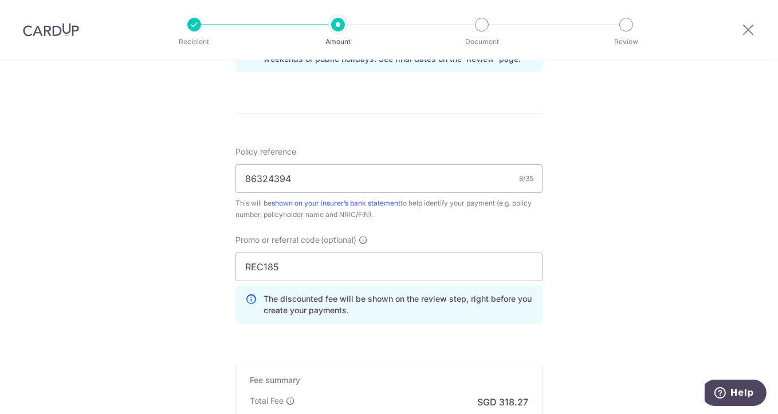
scroll to position [791, 0]
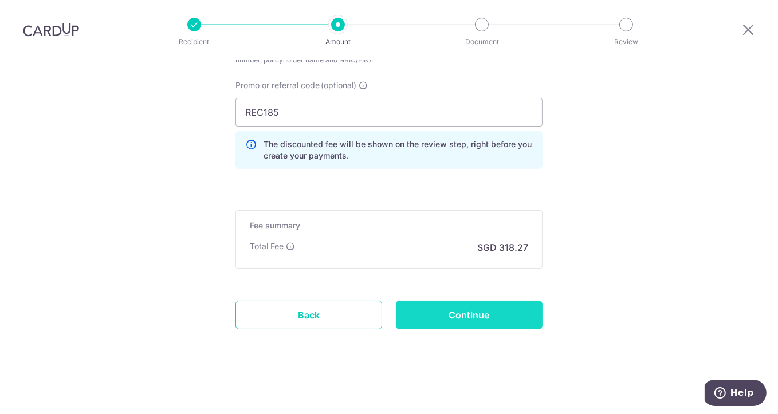
click at [443, 309] on input "Continue" at bounding box center [469, 315] width 147 height 29
type input "12,241.07"
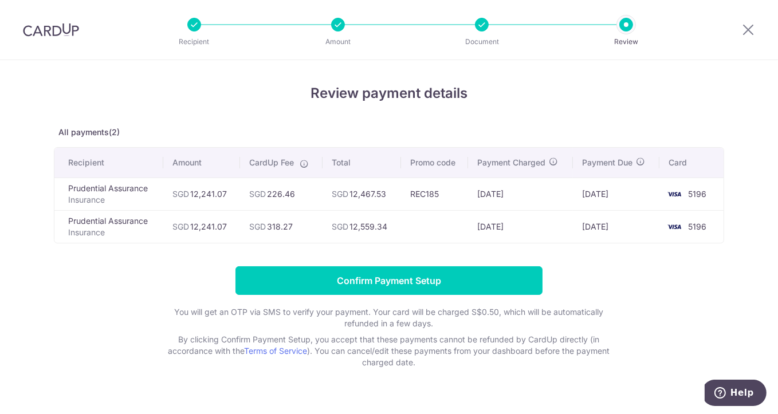
drag, startPoint x: 227, startPoint y: 196, endPoint x: 191, endPoint y: 195, distance: 36.7
click at [191, 195] on td "SGD 12,241.07" at bounding box center [201, 194] width 77 height 33
copy td "12,241.07"
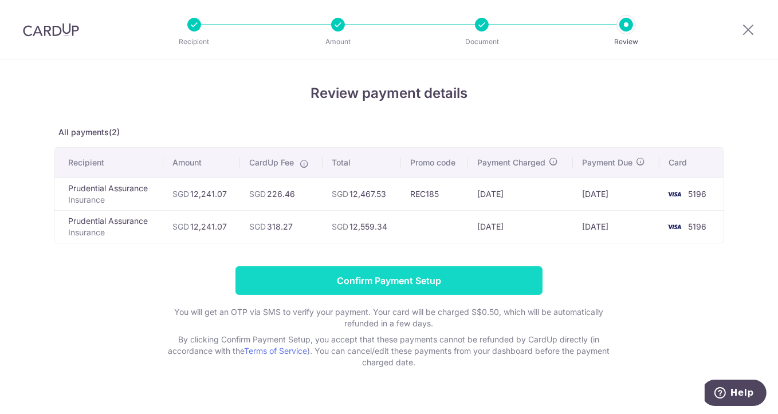
click at [468, 281] on input "Confirm Payment Setup" at bounding box center [388, 280] width 307 height 29
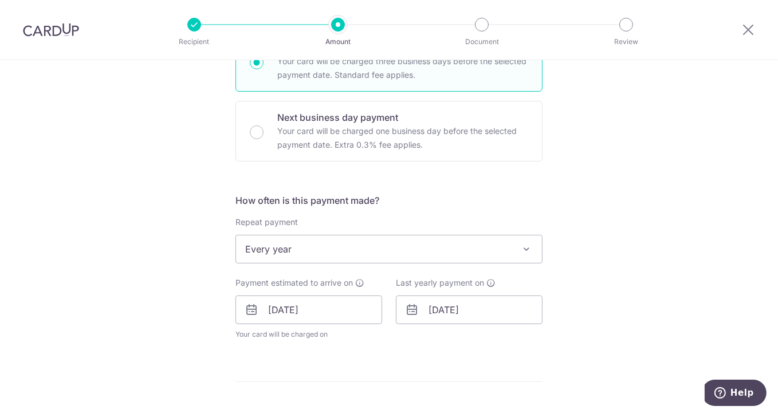
scroll to position [381, 0]
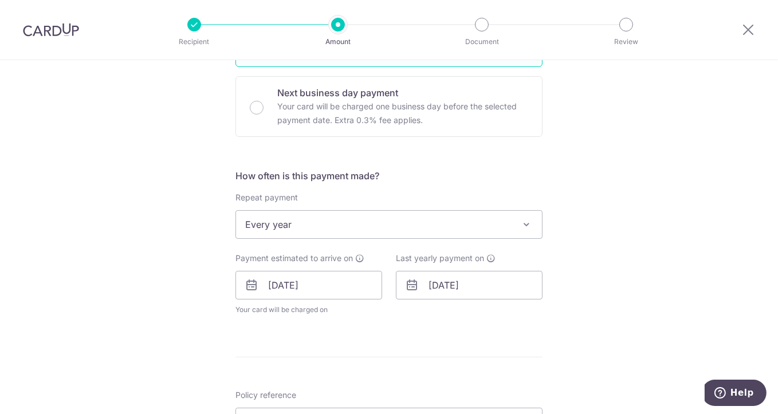
click at [334, 231] on span "Every year" at bounding box center [389, 224] width 306 height 27
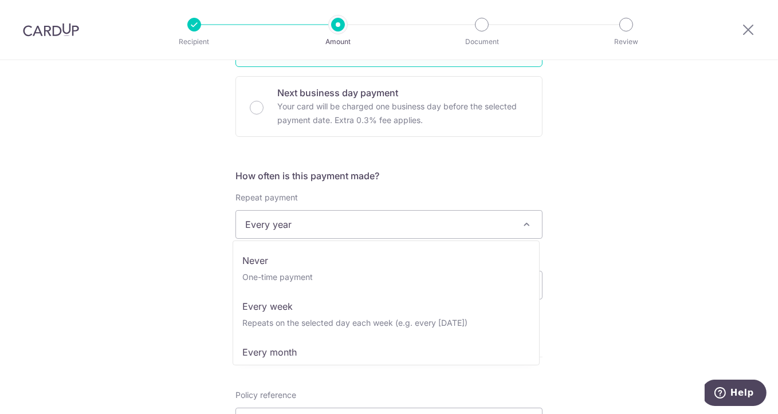
scroll to position [137, 0]
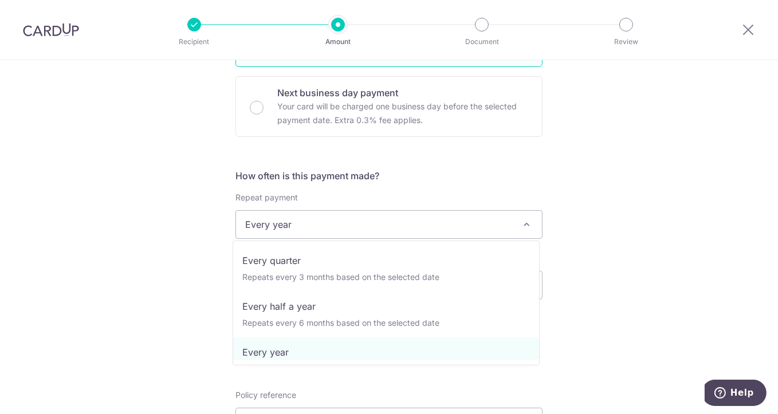
click at [334, 231] on span "Every year" at bounding box center [389, 224] width 306 height 27
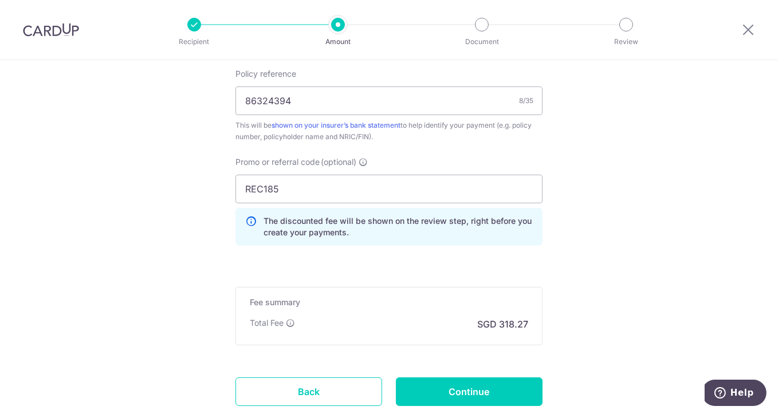
scroll to position [763, 0]
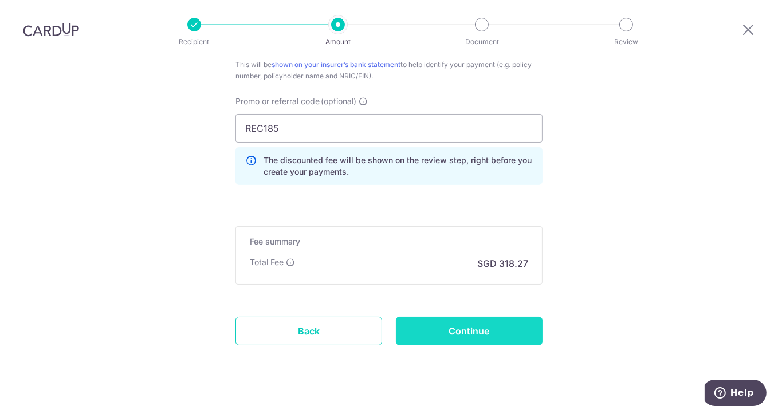
click at [484, 328] on input "Continue" at bounding box center [469, 331] width 147 height 29
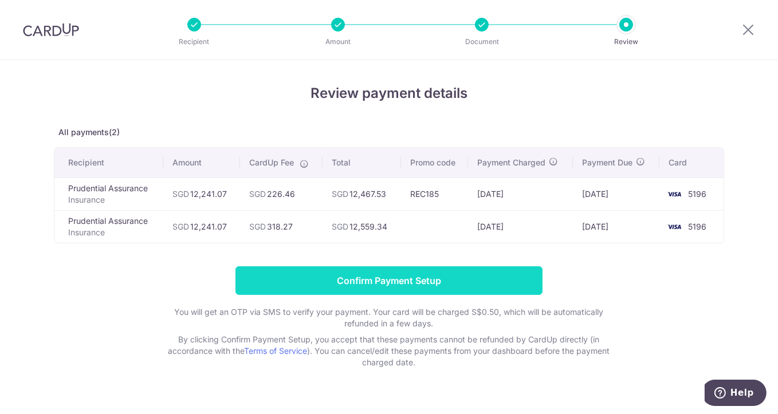
click at [451, 288] on input "Confirm Payment Setup" at bounding box center [388, 280] width 307 height 29
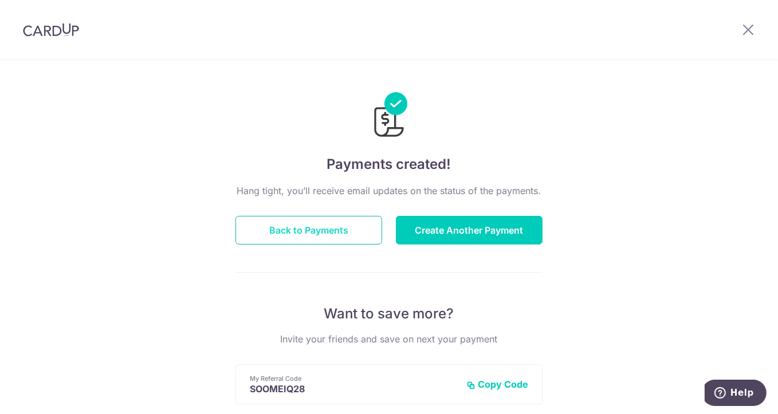
click at [306, 229] on button "Back to Payments" at bounding box center [308, 230] width 147 height 29
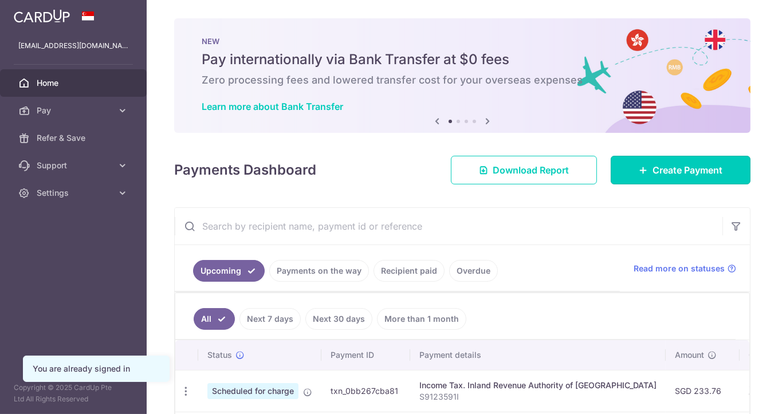
click at [656, 168] on span "Create Payment" at bounding box center [687, 170] width 70 height 14
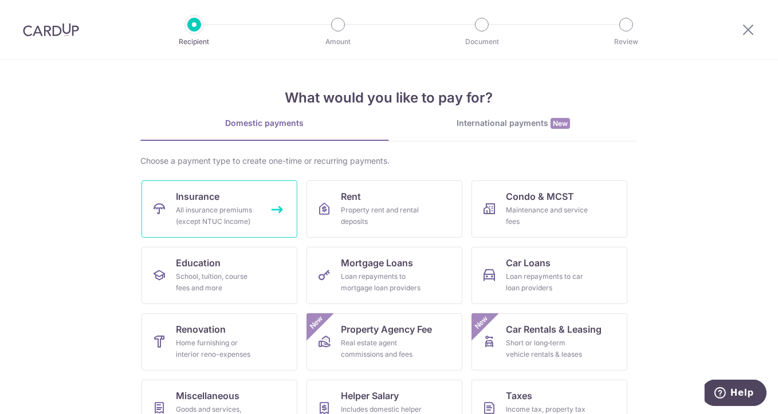
click at [192, 216] on div "All insurance premiums (except NTUC Income)" at bounding box center [217, 215] width 82 height 23
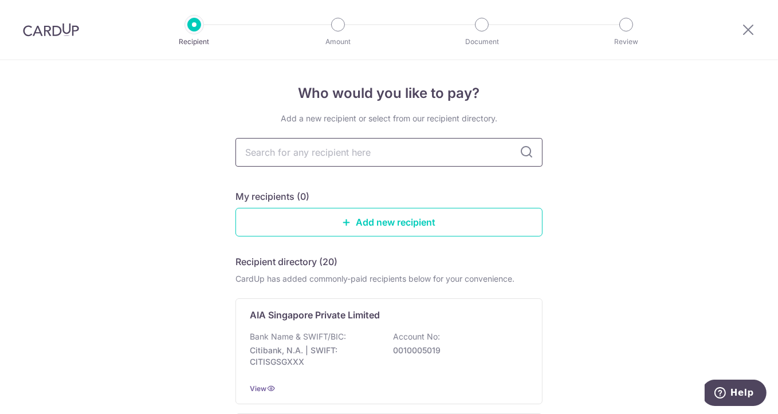
click at [351, 153] on input "text" at bounding box center [388, 152] width 307 height 29
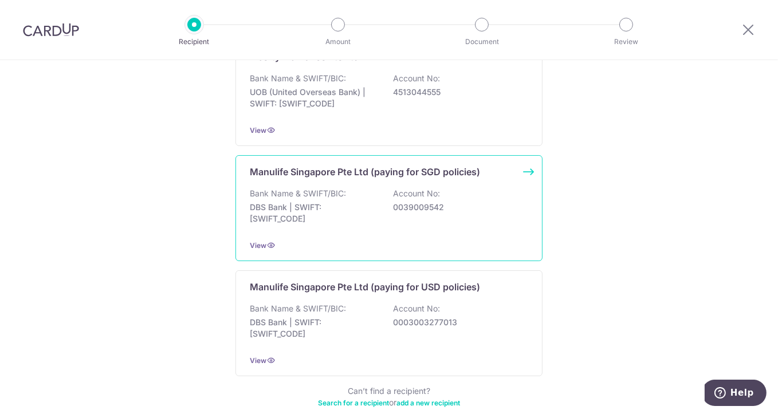
scroll to position [1145, 0]
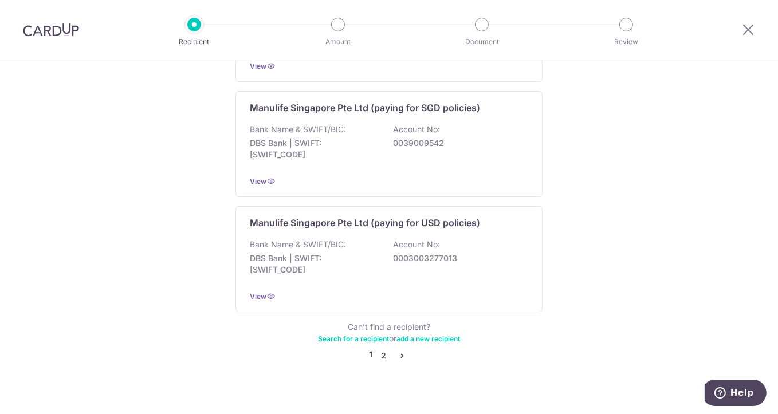
click at [380, 349] on link "2" at bounding box center [384, 356] width 14 height 14
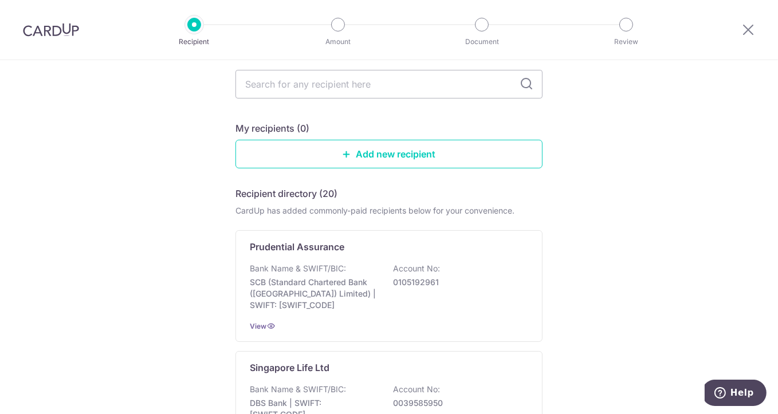
scroll to position [127, 0]
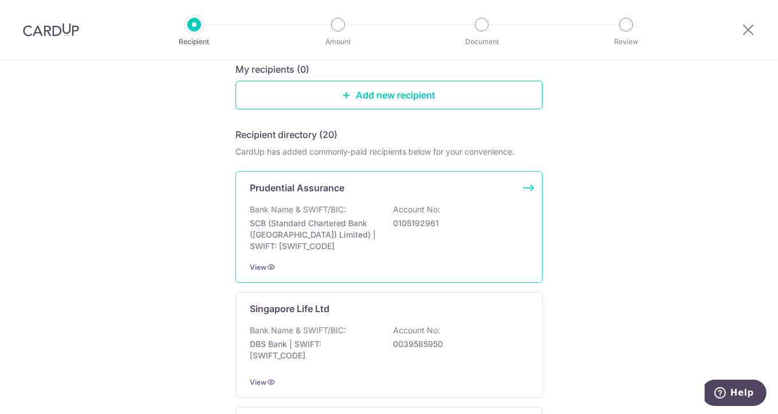
click at [357, 203] on div "Prudential Assurance Bank Name & SWIFT/BIC: SCB (Standard Chartered Bank (Singa…" at bounding box center [388, 227] width 307 height 112
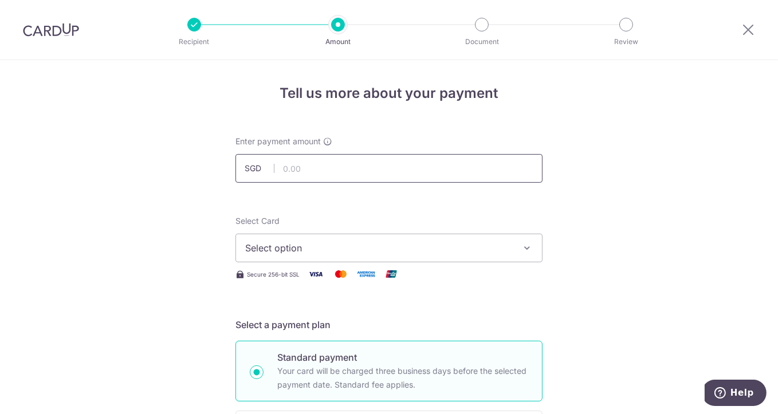
click at [388, 173] on input "text" at bounding box center [388, 168] width 307 height 29
type input "1,339.70"
click at [298, 245] on span "Select option" at bounding box center [378, 248] width 267 height 14
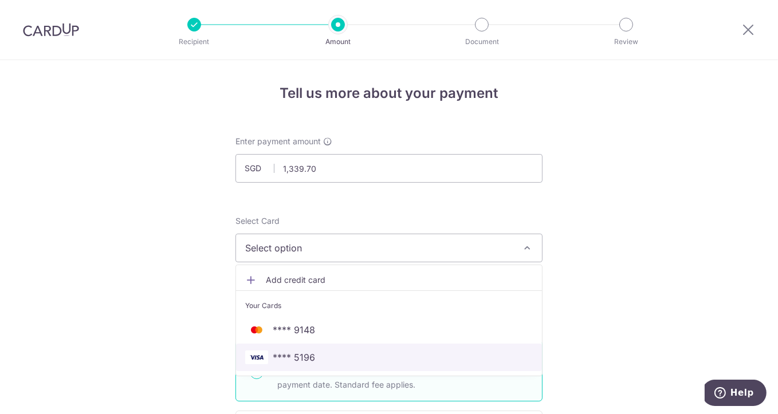
drag, startPoint x: 320, startPoint y: 353, endPoint x: 452, endPoint y: 279, distance: 151.5
click at [320, 353] on span "**** 5196" at bounding box center [388, 357] width 287 height 14
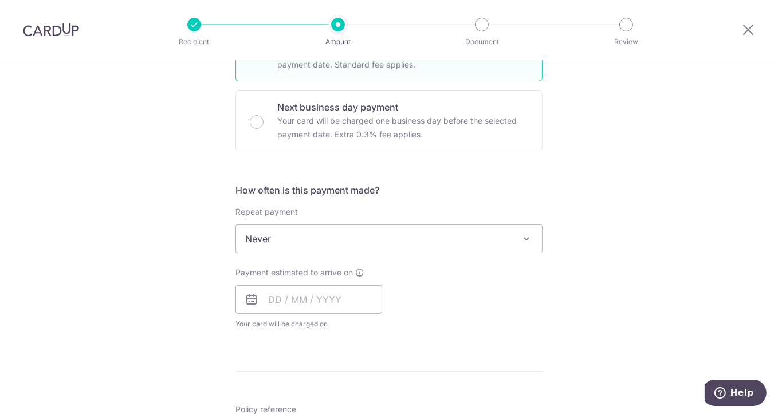
scroll to position [381, 0]
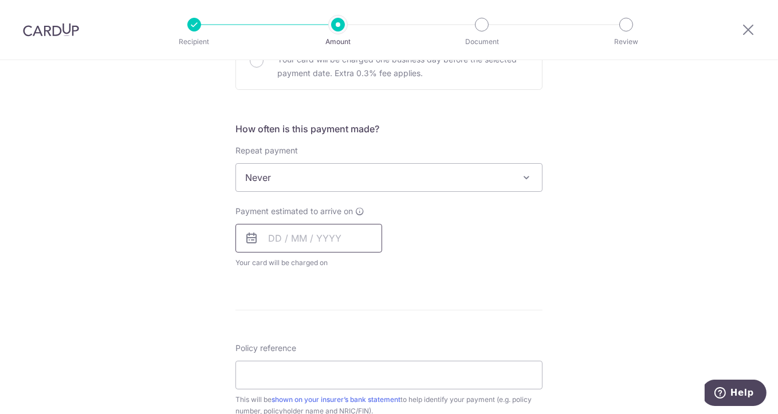
click at [346, 232] on input "text" at bounding box center [308, 238] width 147 height 29
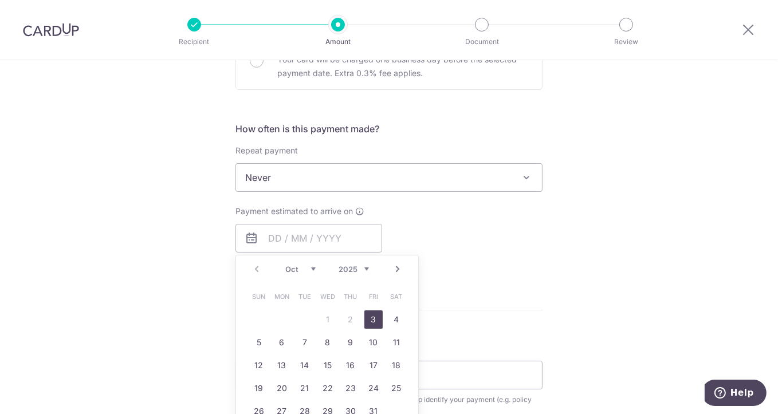
drag, startPoint x: 369, startPoint y: 324, endPoint x: 529, endPoint y: 220, distance: 190.9
click at [370, 324] on link "3" at bounding box center [373, 319] width 18 height 18
type input "03/10/2025"
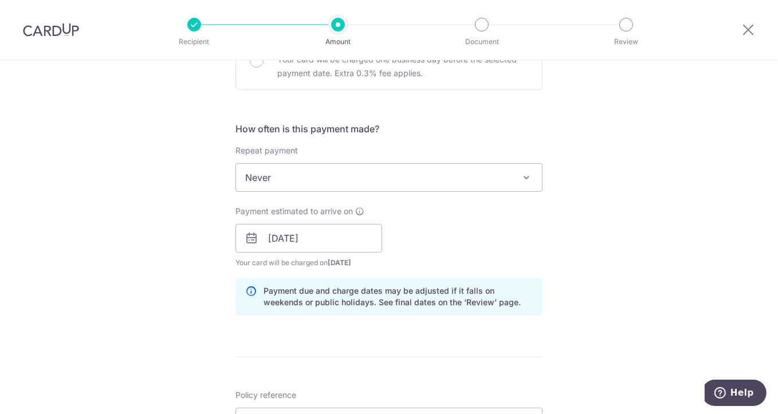
scroll to position [509, 0]
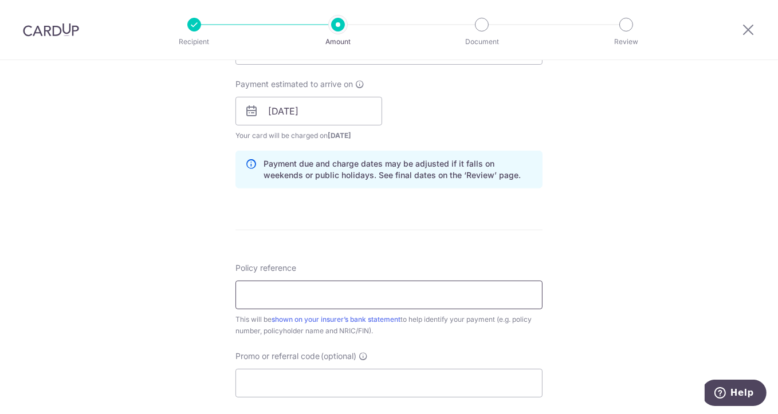
click at [378, 289] on input "Policy reference" at bounding box center [388, 295] width 307 height 29
click at [334, 289] on input "Policy reference" at bounding box center [388, 295] width 307 height 29
paste input "82385802"
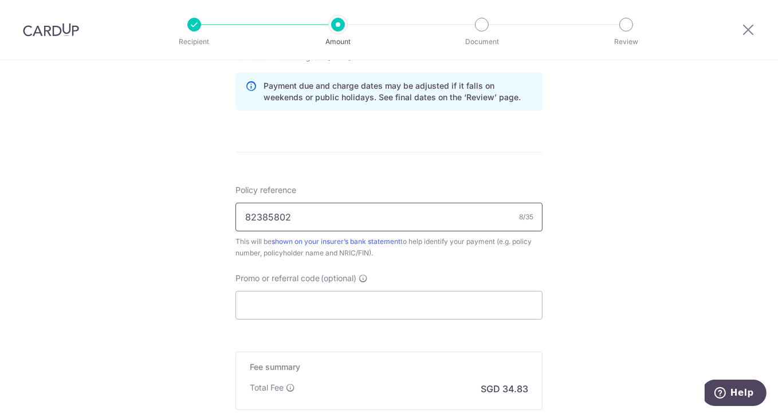
scroll to position [636, 0]
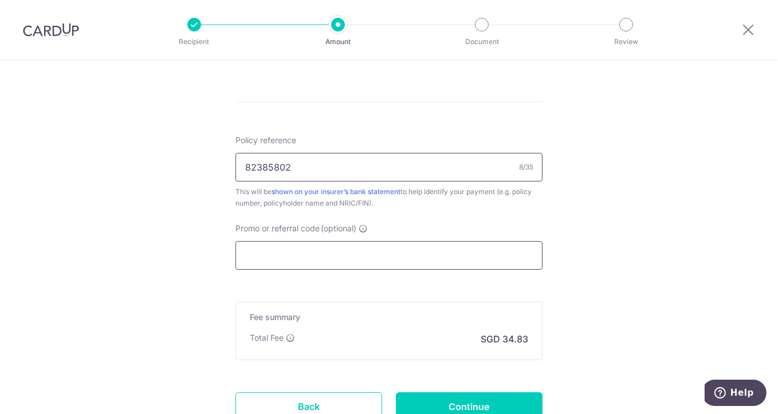
type input "82385802"
click at [327, 259] on input "Promo or referral code (optional)" at bounding box center [388, 255] width 307 height 29
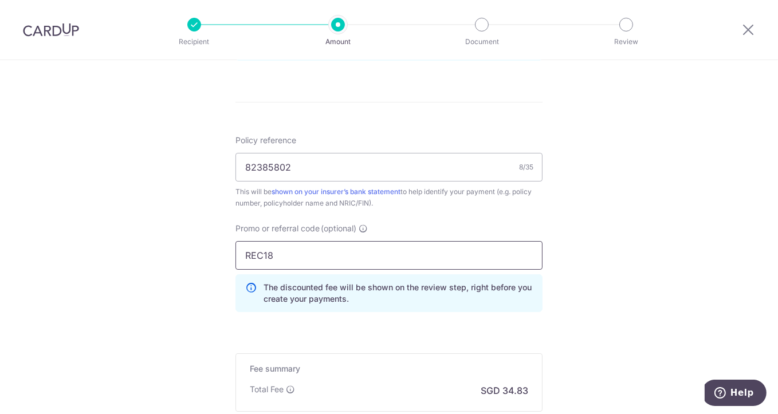
type input "REC185"
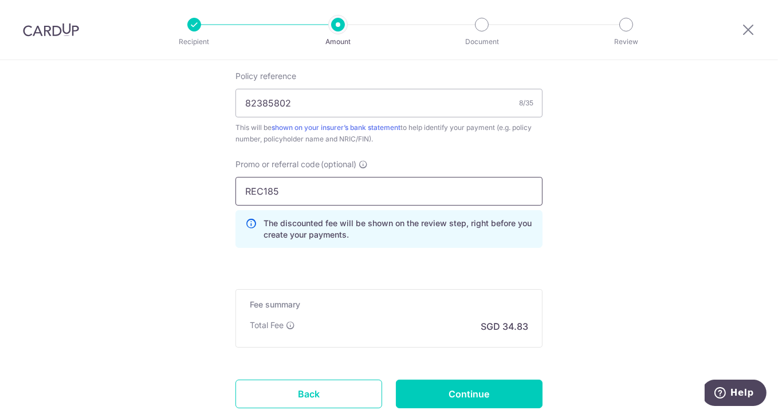
scroll to position [780, 0]
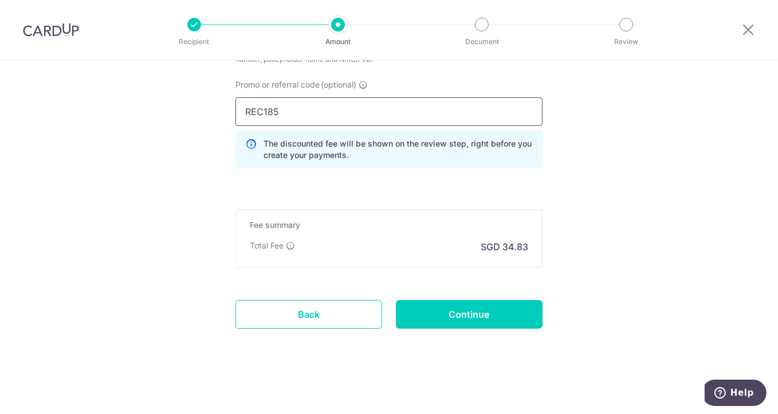
drag, startPoint x: 294, startPoint y: 113, endPoint x: 196, endPoint y: 121, distance: 97.6
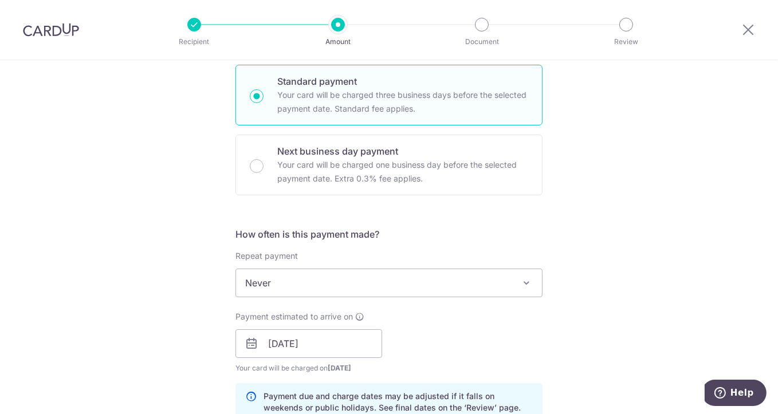
scroll to position [283, 0]
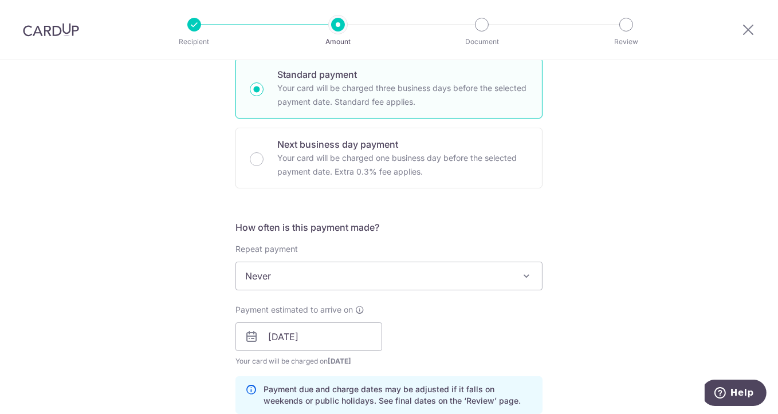
click at [370, 283] on span "Never" at bounding box center [389, 275] width 306 height 27
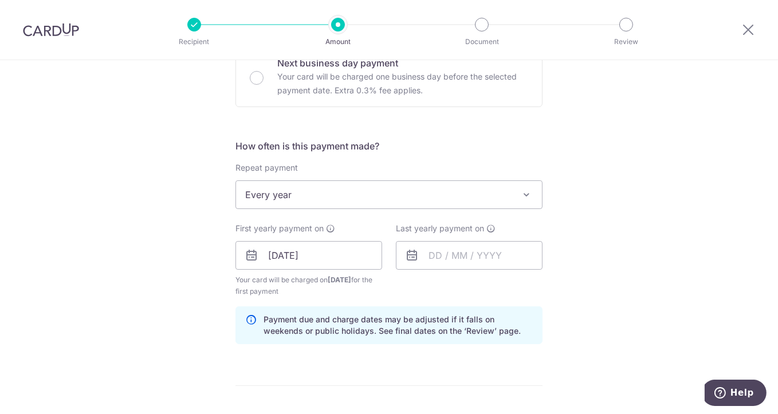
scroll to position [410, 0]
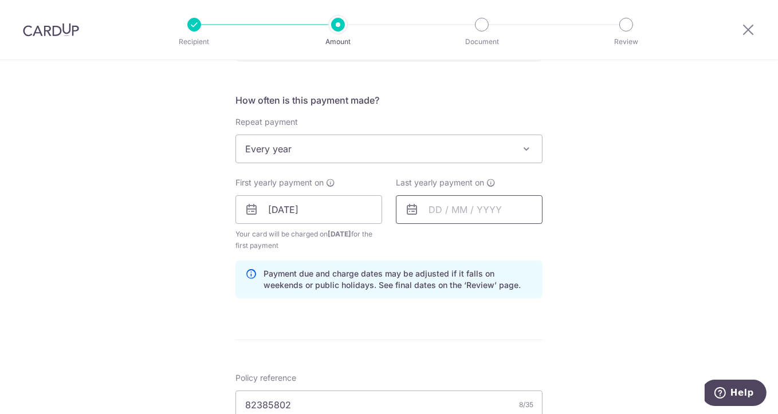
click at [446, 208] on input "text" at bounding box center [469, 209] width 147 height 29
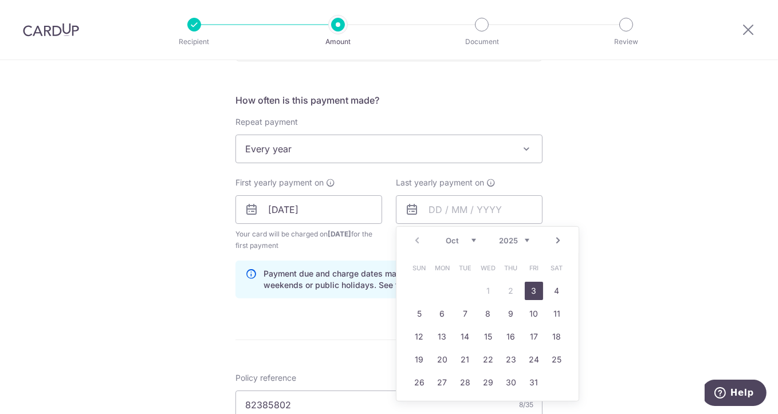
click at [456, 242] on select "Oct Nov Dec" at bounding box center [461, 240] width 30 height 9
click at [620, 254] on div "Tell us more about your payment Enter payment amount SGD 1,339.70 1339.70 Selec…" at bounding box center [389, 197] width 778 height 1094
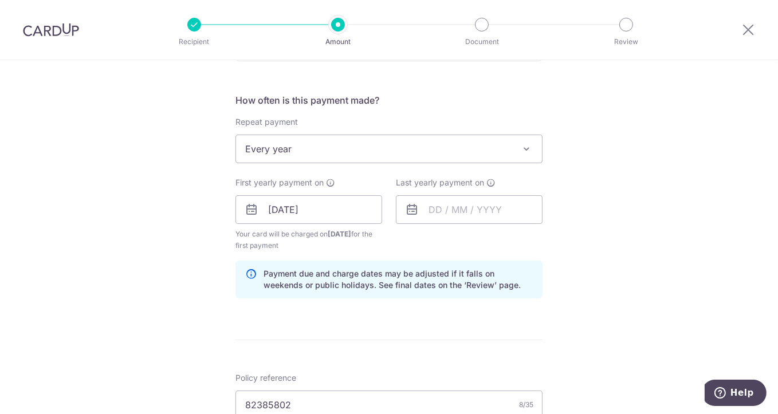
click at [338, 154] on span "Every year" at bounding box center [389, 148] width 306 height 27
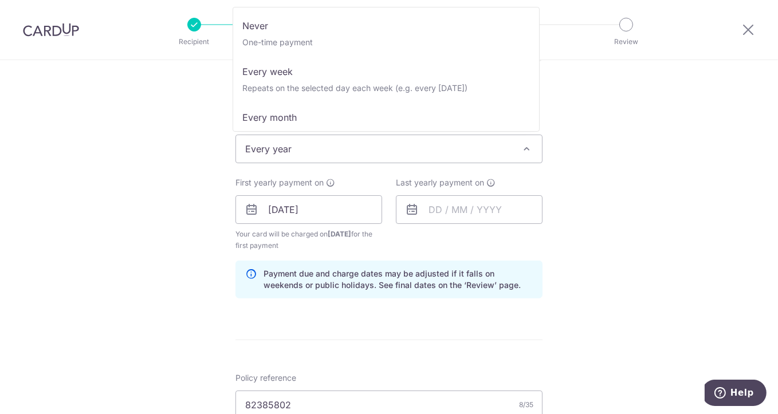
scroll to position [0, 0]
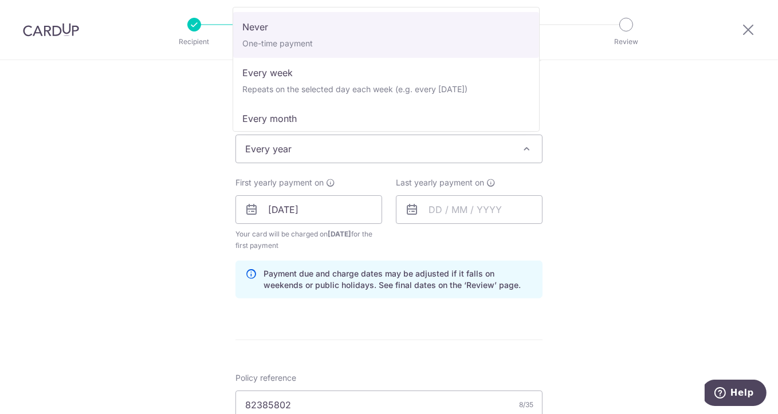
select select "1"
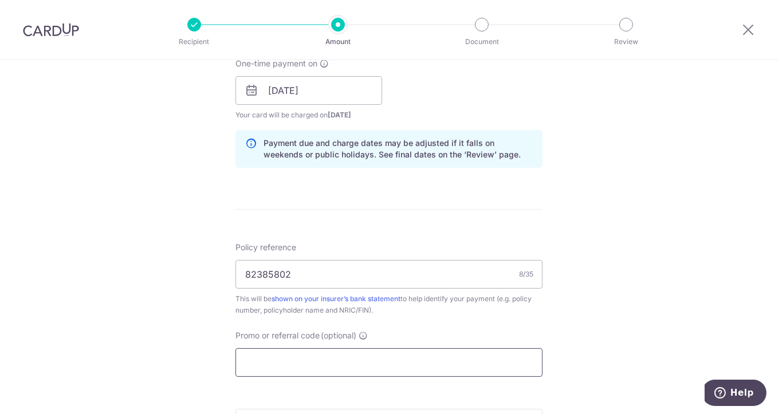
scroll to position [601, 0]
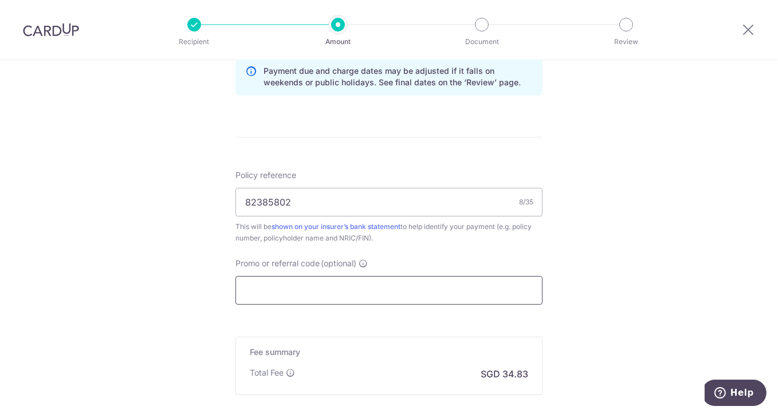
click at [319, 286] on input "Promo or referral code (optional)" at bounding box center [388, 290] width 307 height 29
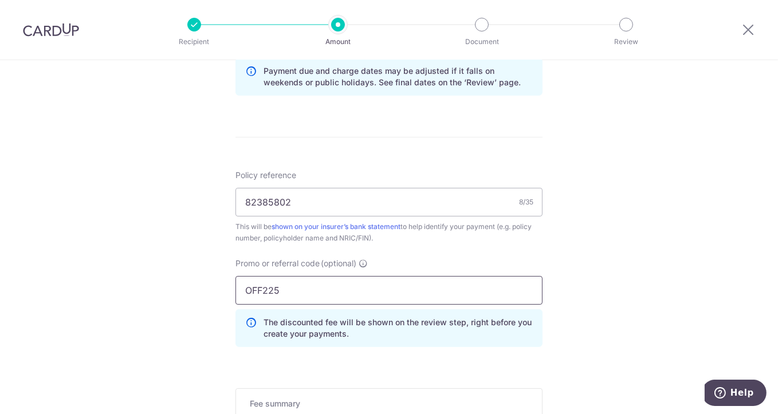
type input "OFF225"
click at [626, 228] on div "Tell us more about your payment Enter payment amount SGD 1,339.70 1339.70 Selec…" at bounding box center [389, 26] width 778 height 1134
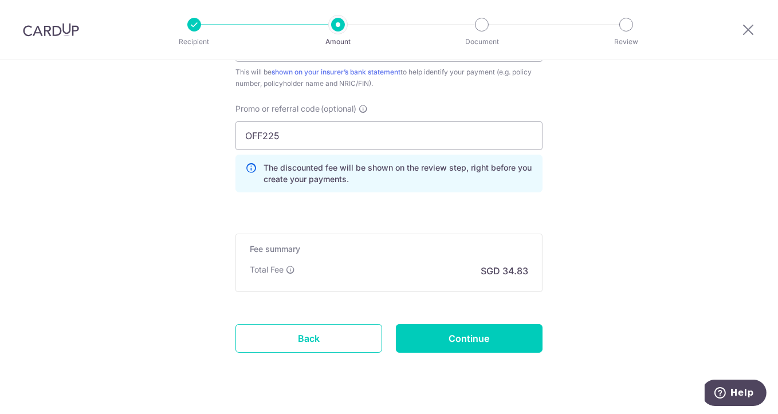
scroll to position [780, 0]
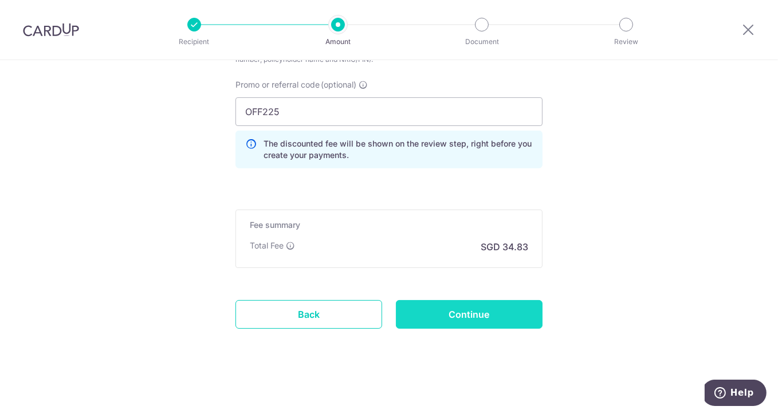
click at [479, 313] on input "Continue" at bounding box center [469, 314] width 147 height 29
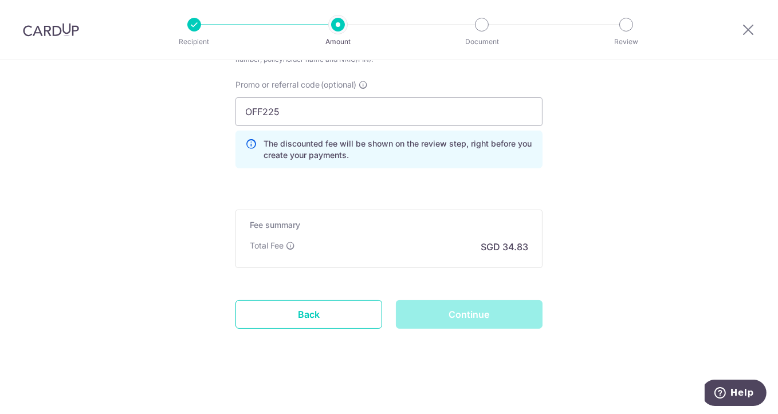
scroll to position [688, 0]
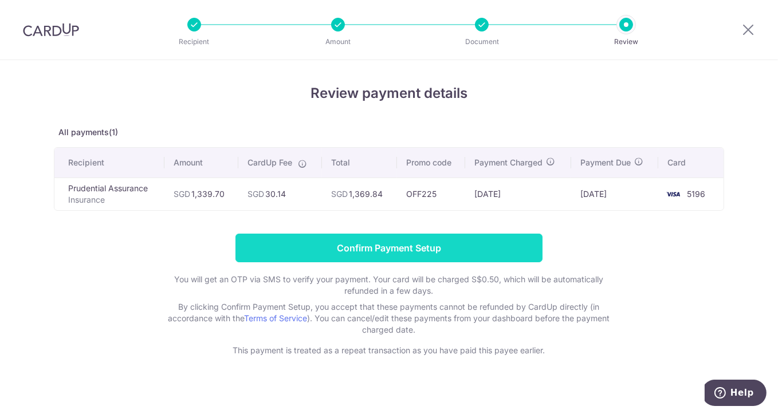
click at [413, 249] on input "Confirm Payment Setup" at bounding box center [388, 248] width 307 height 29
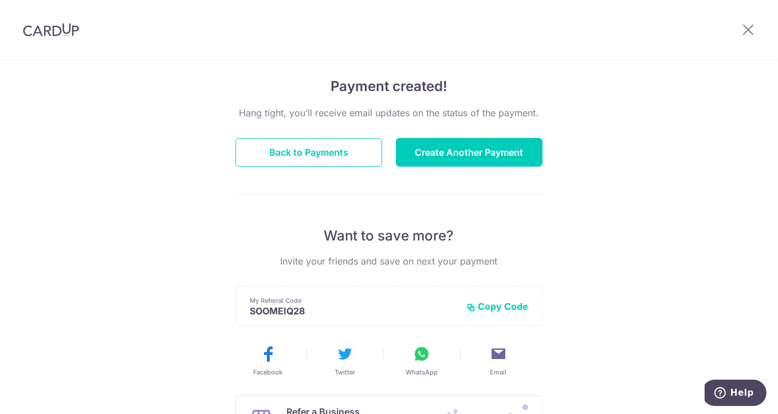
scroll to position [191, 0]
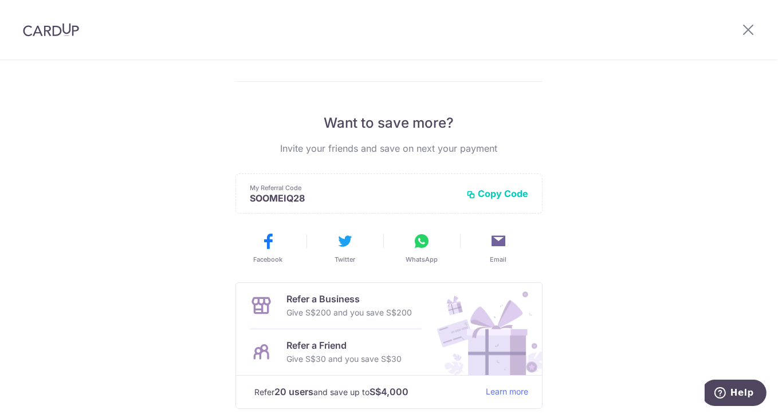
click at [699, 22] on div at bounding box center [748, 30] width 60 height 60
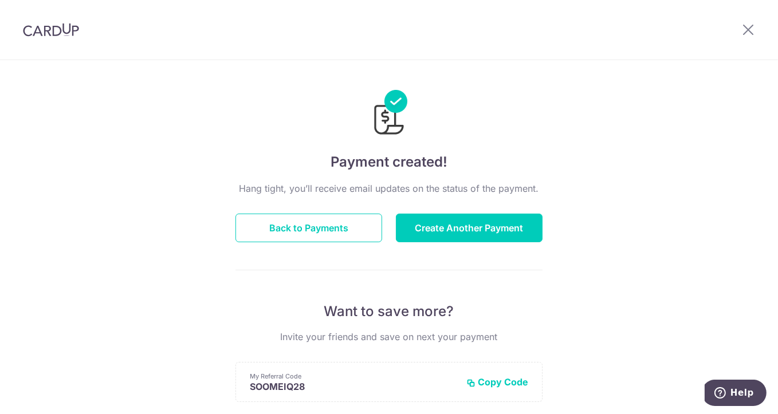
scroll to position [0, 0]
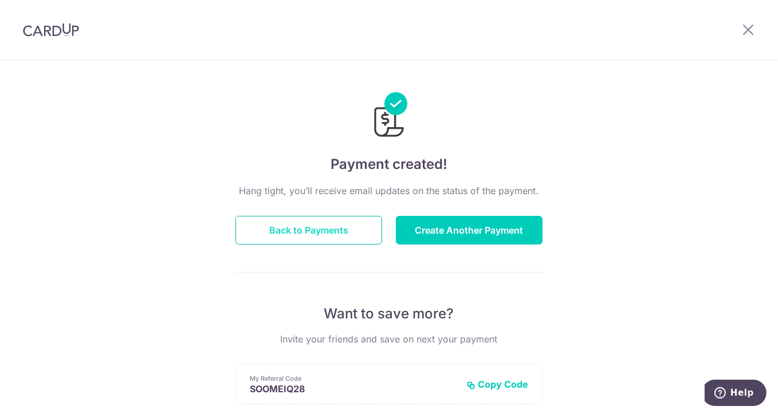
click at [347, 228] on button "Back to Payments" at bounding box center [308, 230] width 147 height 29
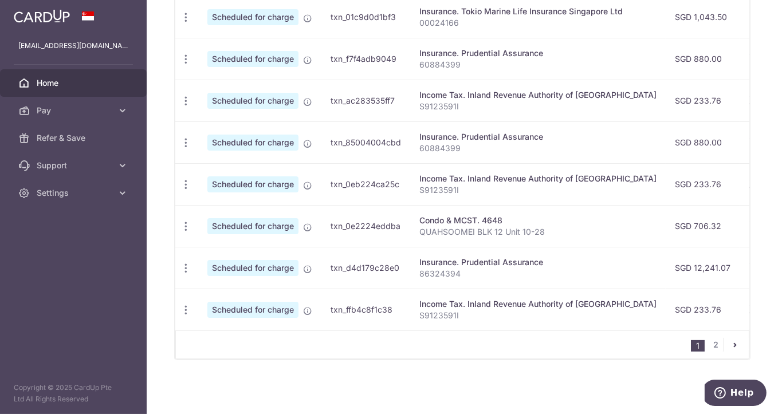
scroll to position [159, 0]
